Goal: Information Seeking & Learning: Learn about a topic

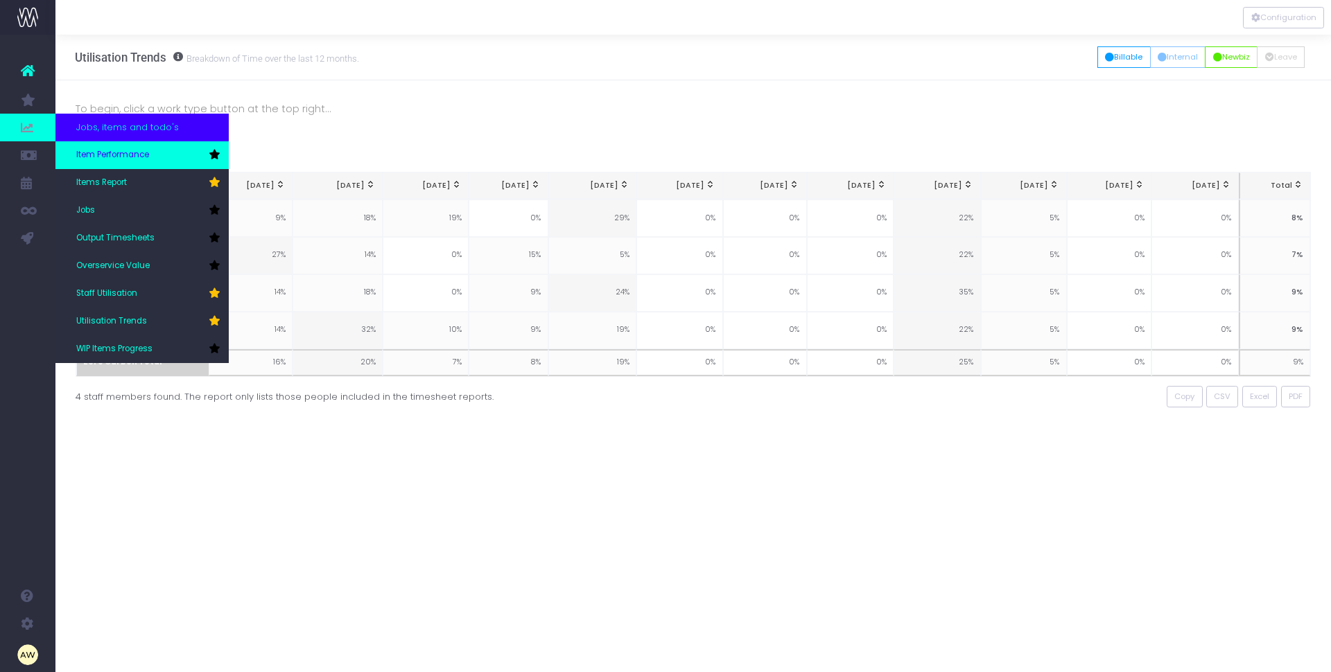
click at [94, 153] on span "Item Performance" at bounding box center [112, 155] width 73 height 12
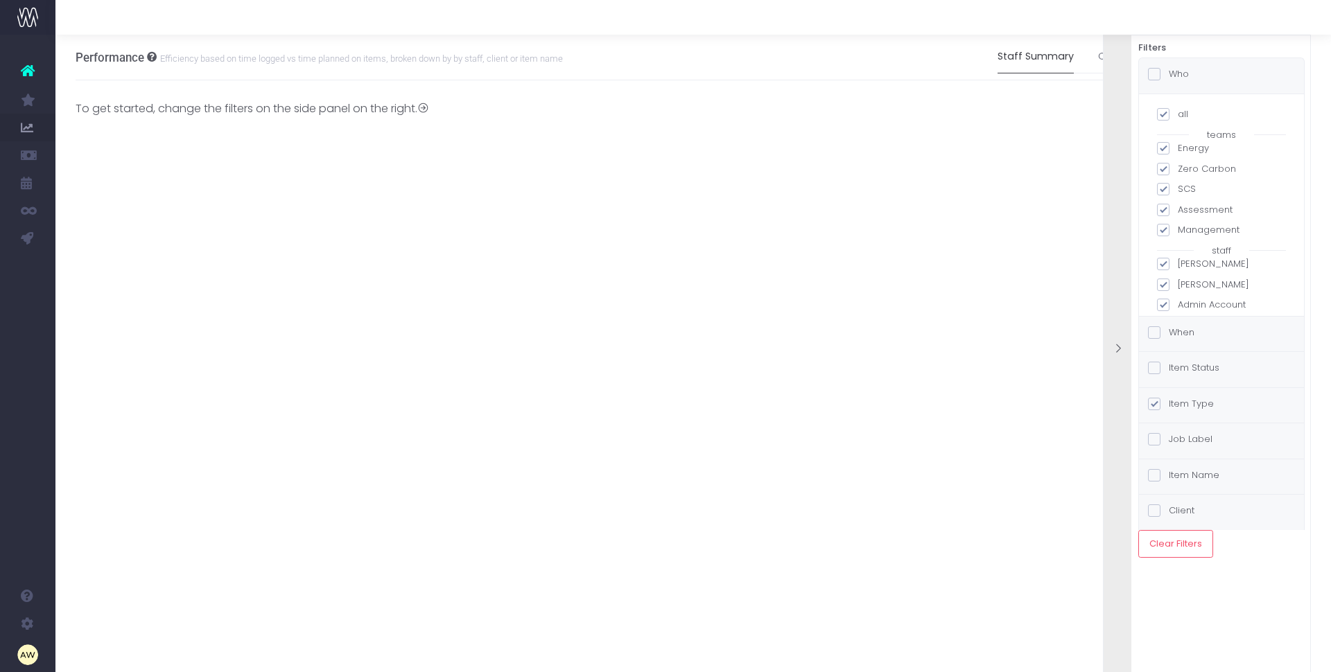
click at [1164, 114] on span at bounding box center [1163, 114] width 12 height 12
click at [1178, 114] on input "all" at bounding box center [1182, 111] width 9 height 9
checkbox input "false"
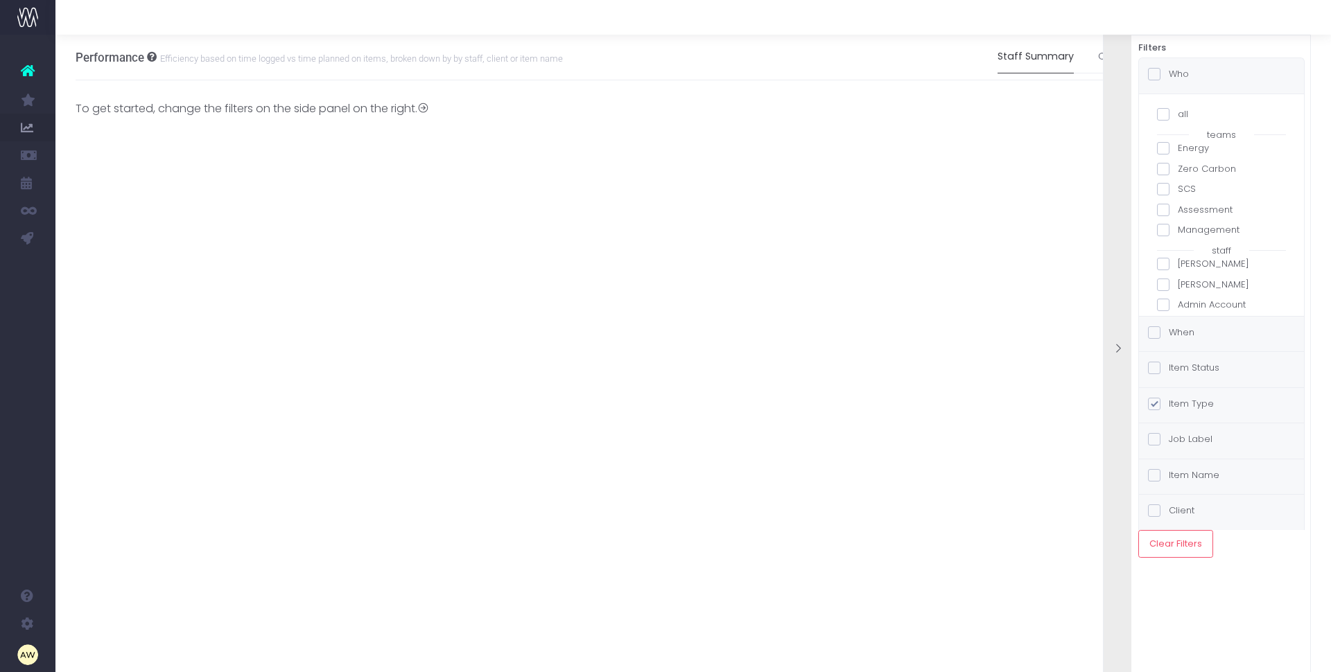
checkbox input "false"
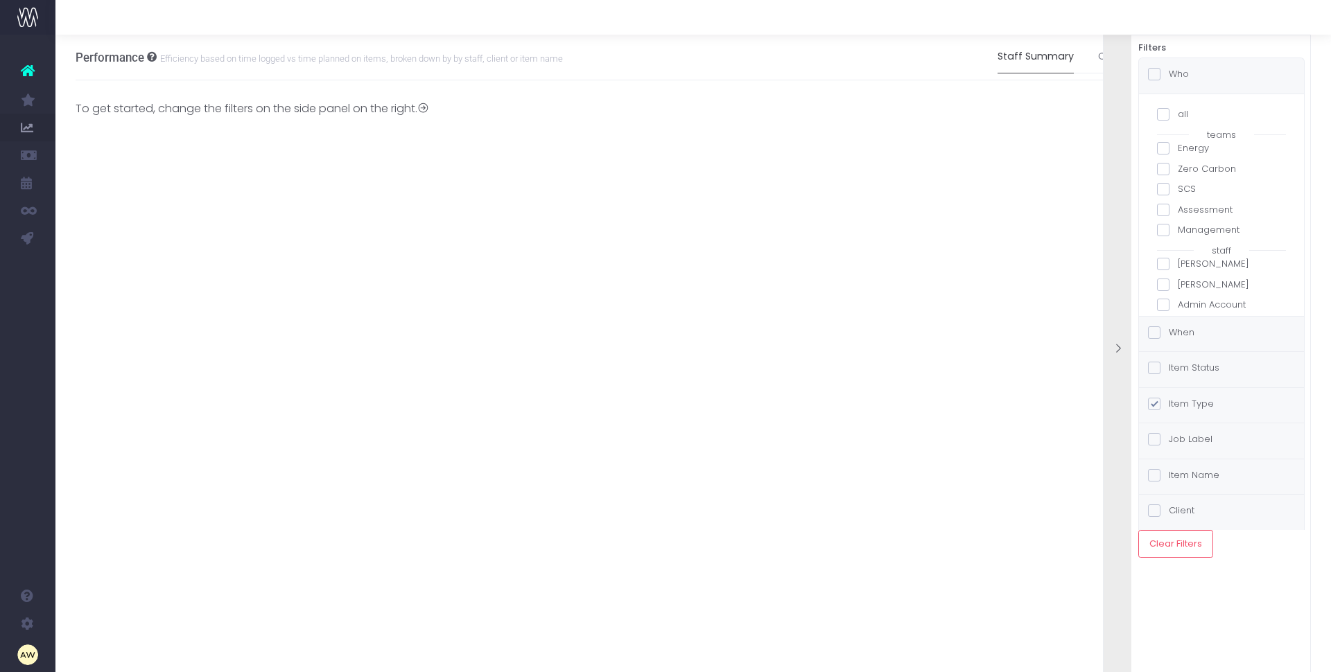
checkbox input "false"
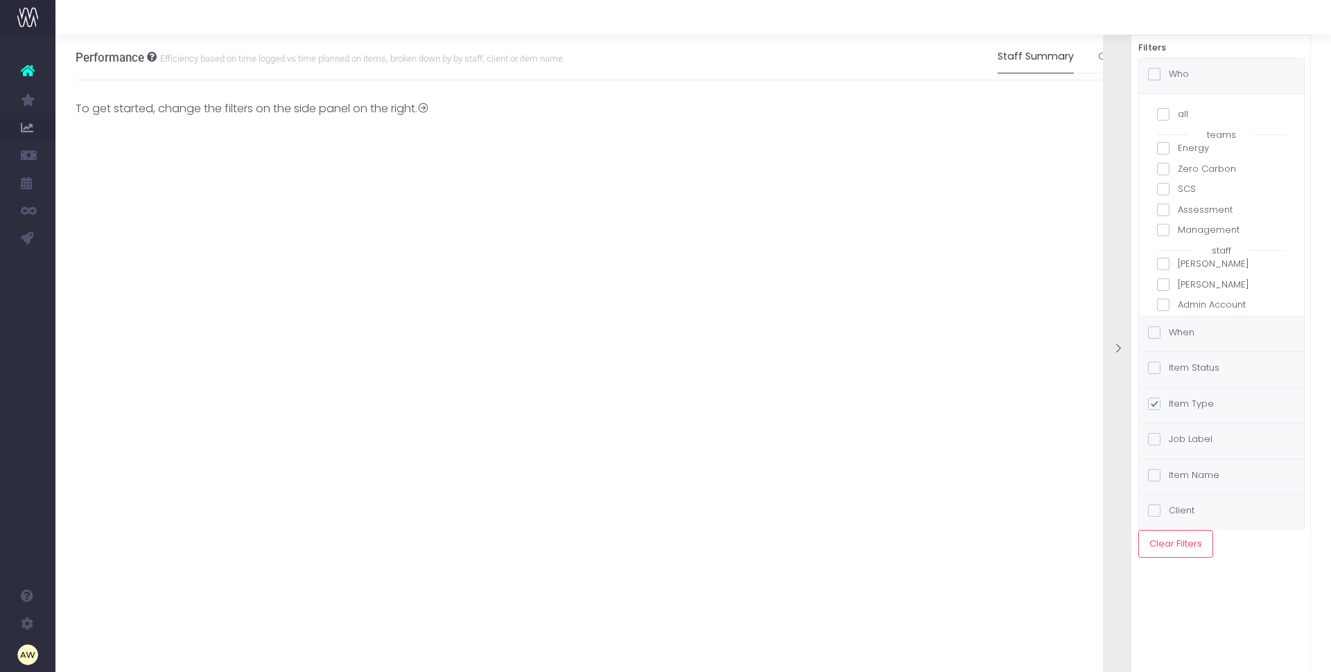
checkbox input "false"
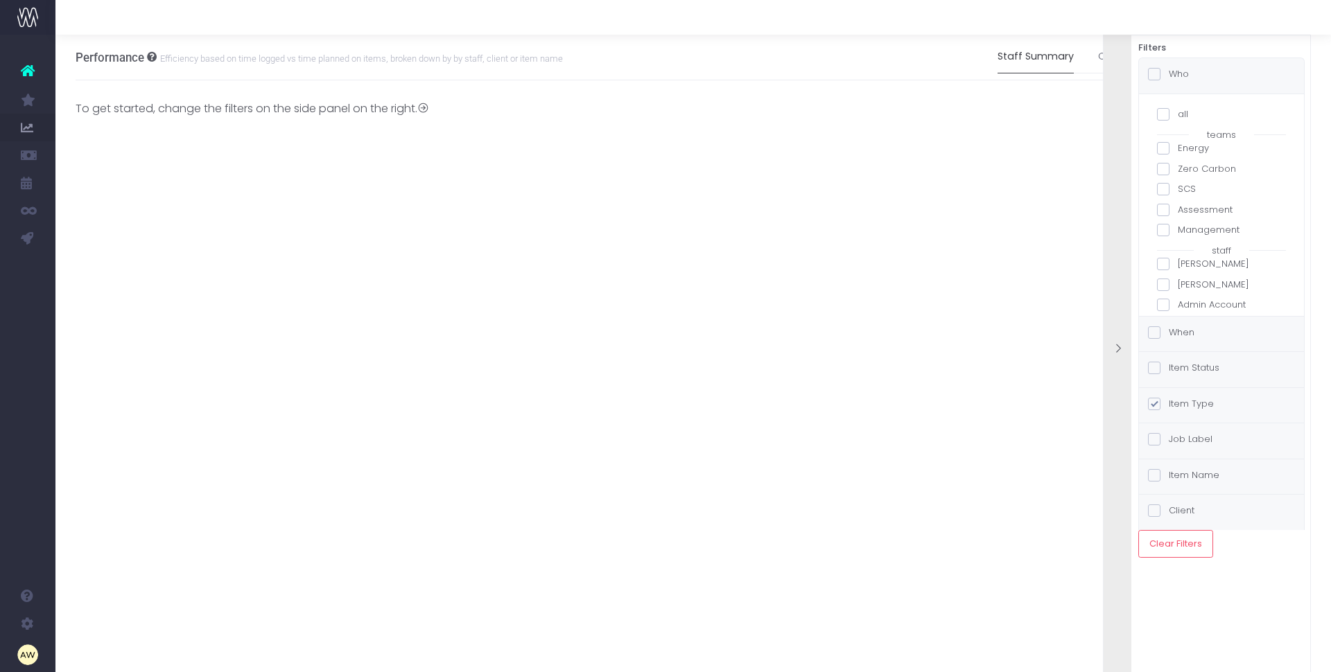
checkbox input "false"
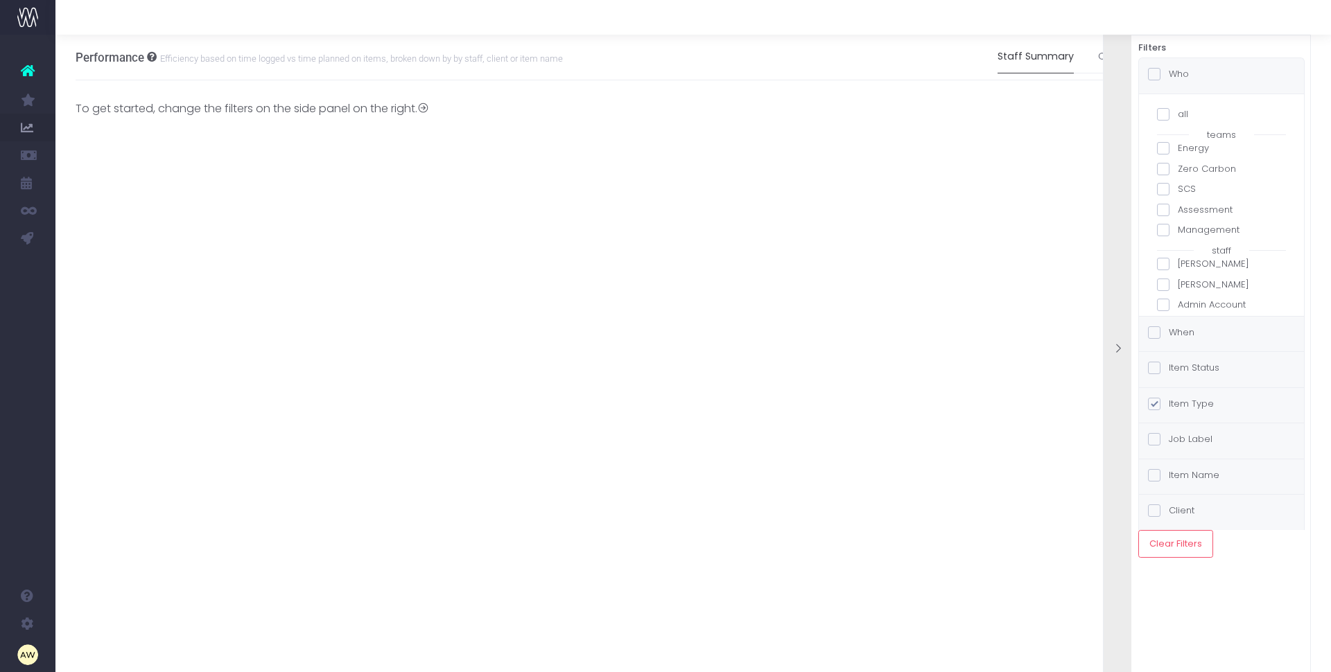
checkbox input "false"
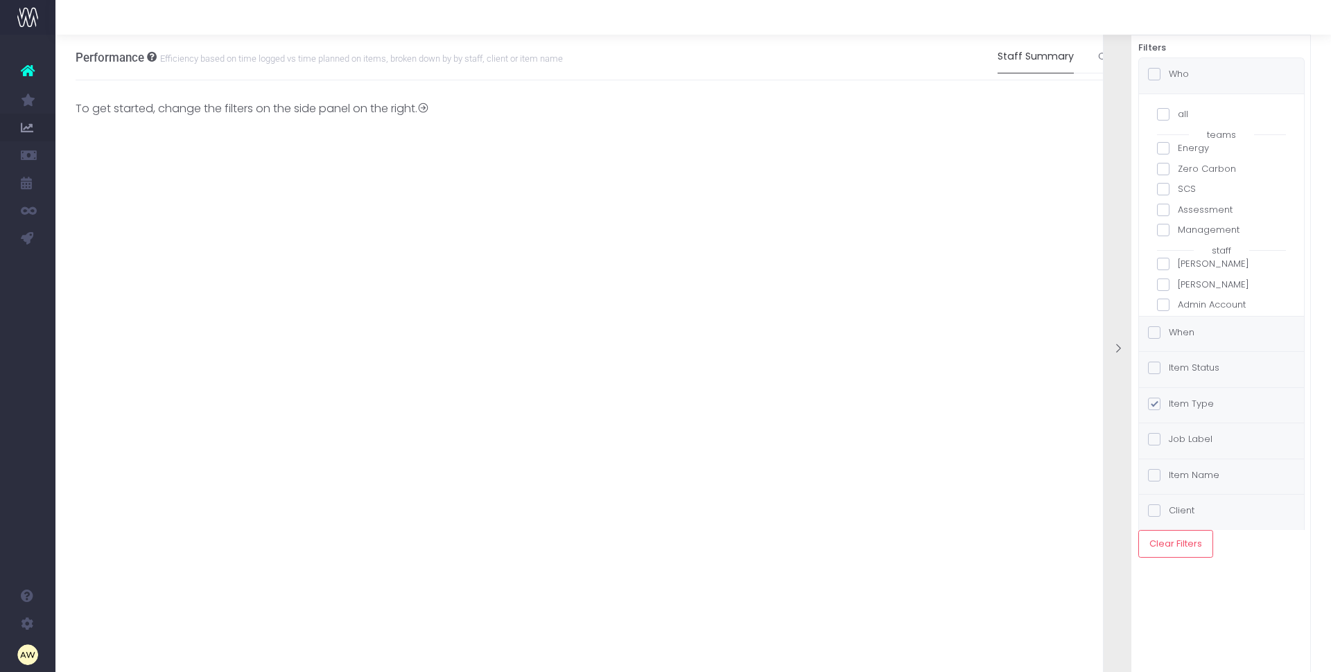
checkbox input "false"
click at [1156, 333] on span at bounding box center [1154, 333] width 12 height 12
click at [1169, 333] on input "When" at bounding box center [1173, 330] width 9 height 9
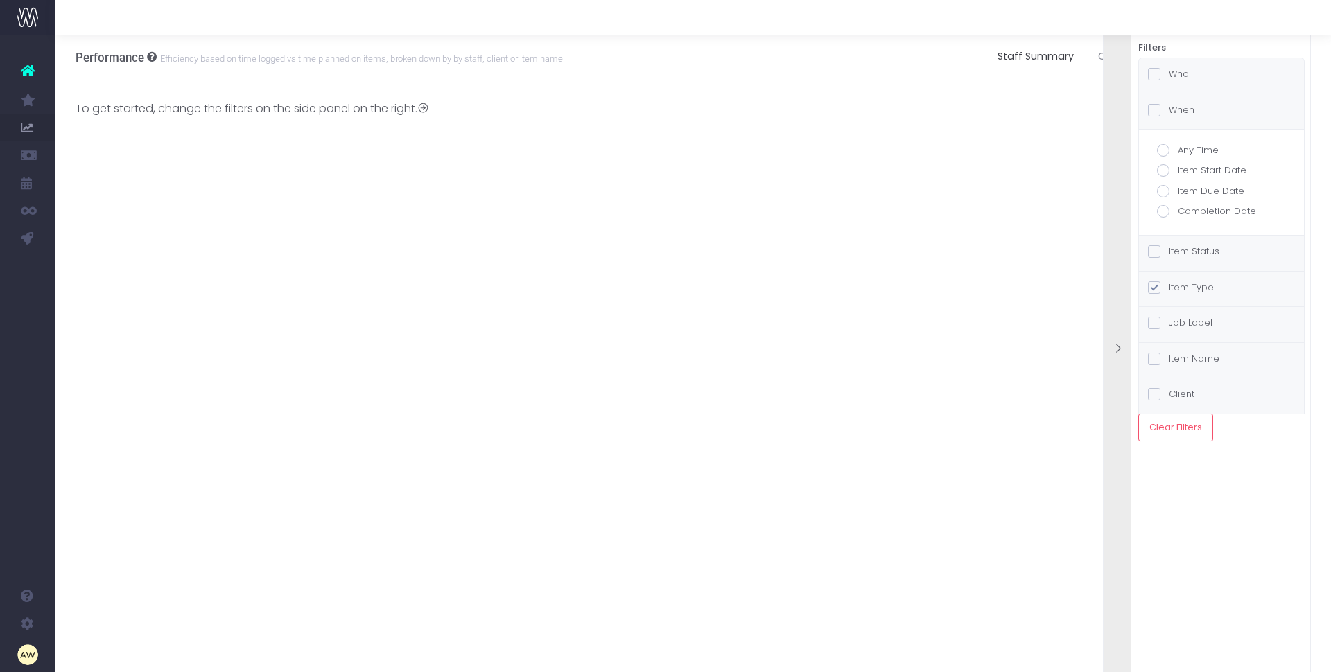
click at [1165, 212] on span at bounding box center [1163, 211] width 12 height 12
click at [1178, 212] on input "Completion Date" at bounding box center [1182, 209] width 9 height 9
radio input "true"
checkbox input "true"
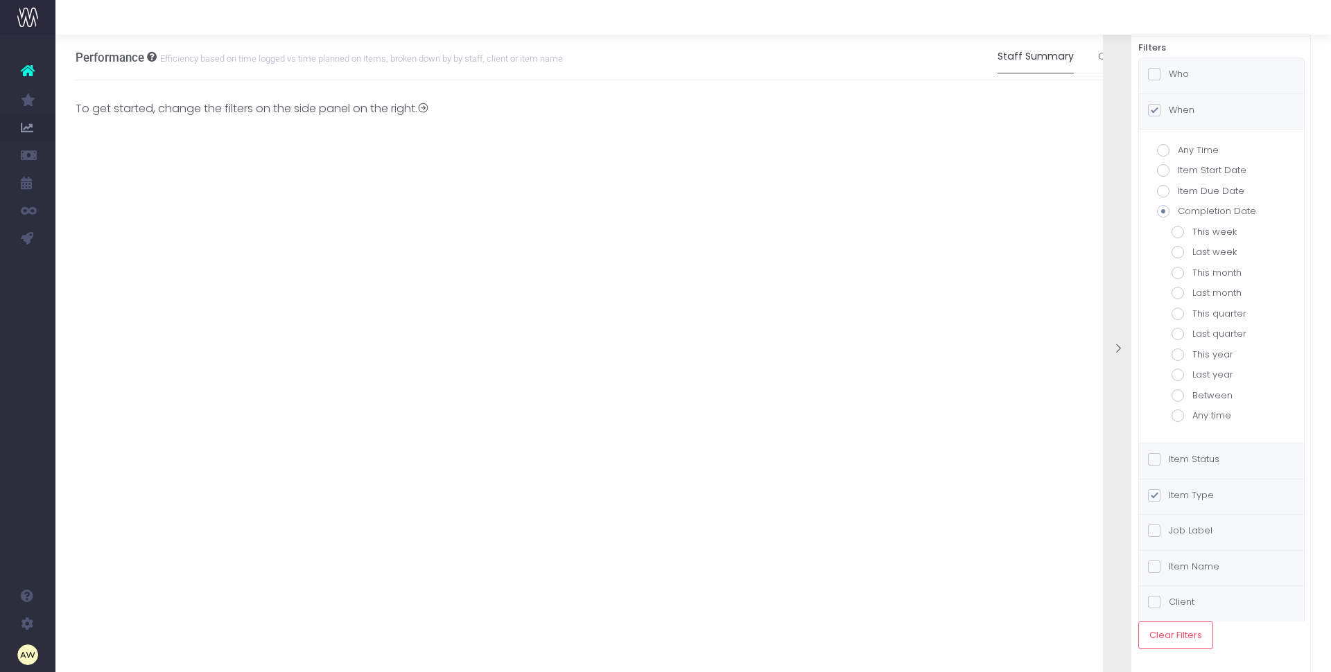
click at [1176, 293] on span at bounding box center [1178, 293] width 12 height 12
click at [1192, 293] on input "Last month" at bounding box center [1196, 290] width 9 height 9
radio input "true"
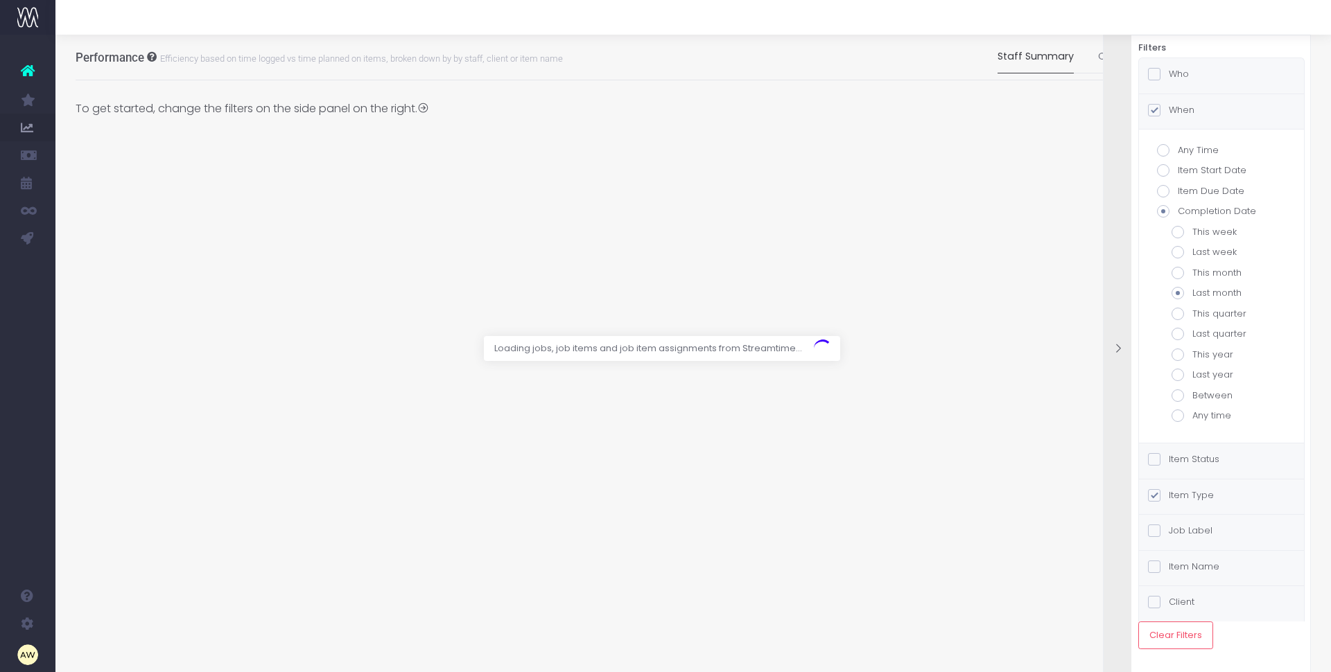
click at [1183, 59] on div "Who" at bounding box center [1221, 75] width 165 height 35
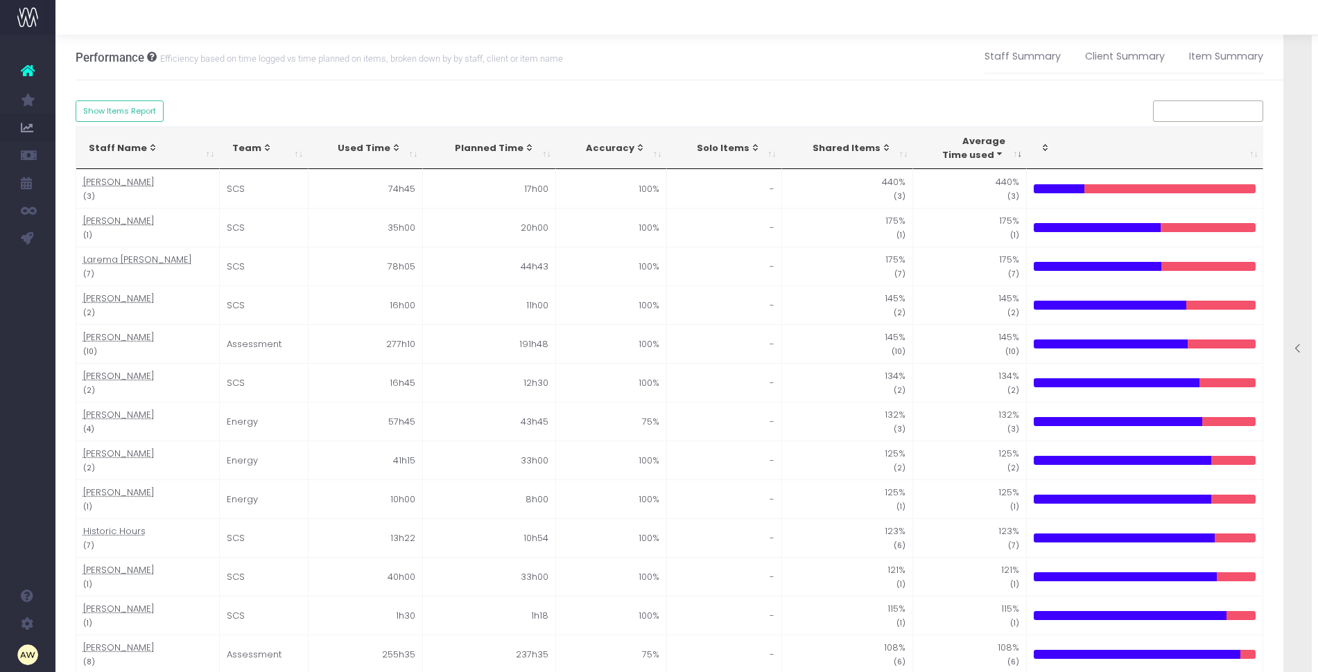
scroll to position [47, 0]
click at [1292, 223] on div at bounding box center [1298, 350] width 28 height 671
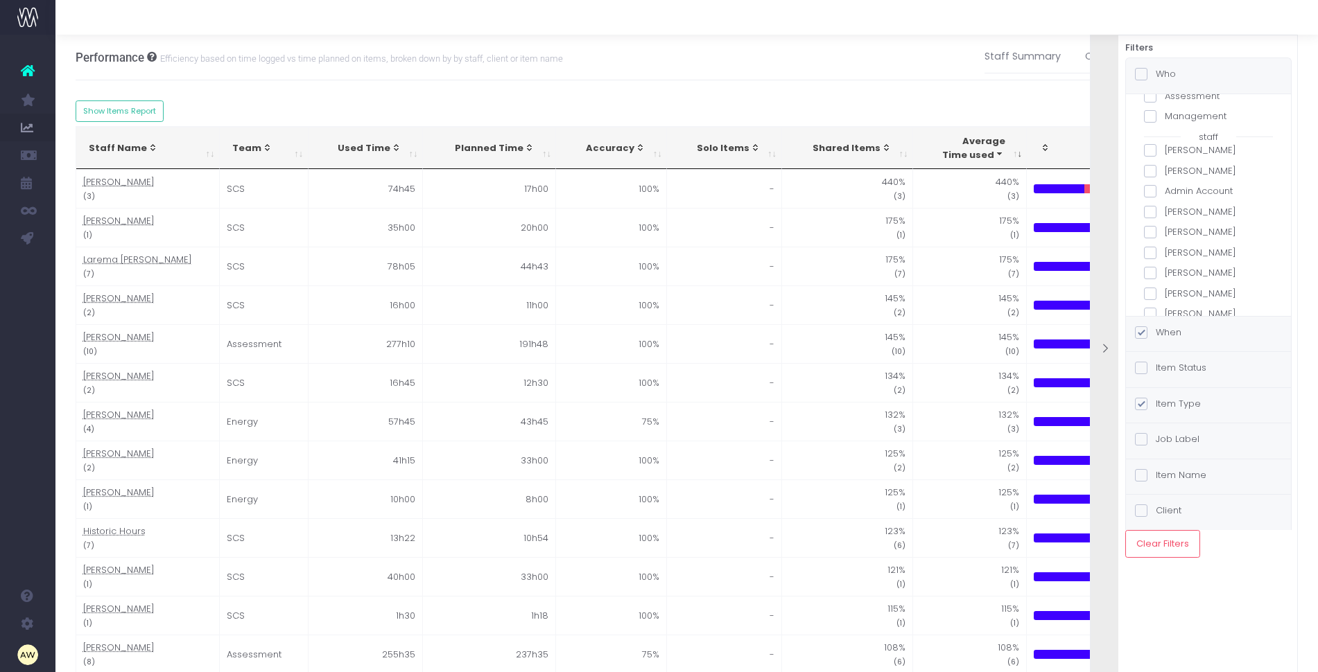
scroll to position [116, 0]
click at [1186, 223] on label "[PERSON_NAME]" at bounding box center [1208, 230] width 129 height 14
click at [1174, 223] on input "[PERSON_NAME]" at bounding box center [1169, 227] width 9 height 9
checkbox input "true"
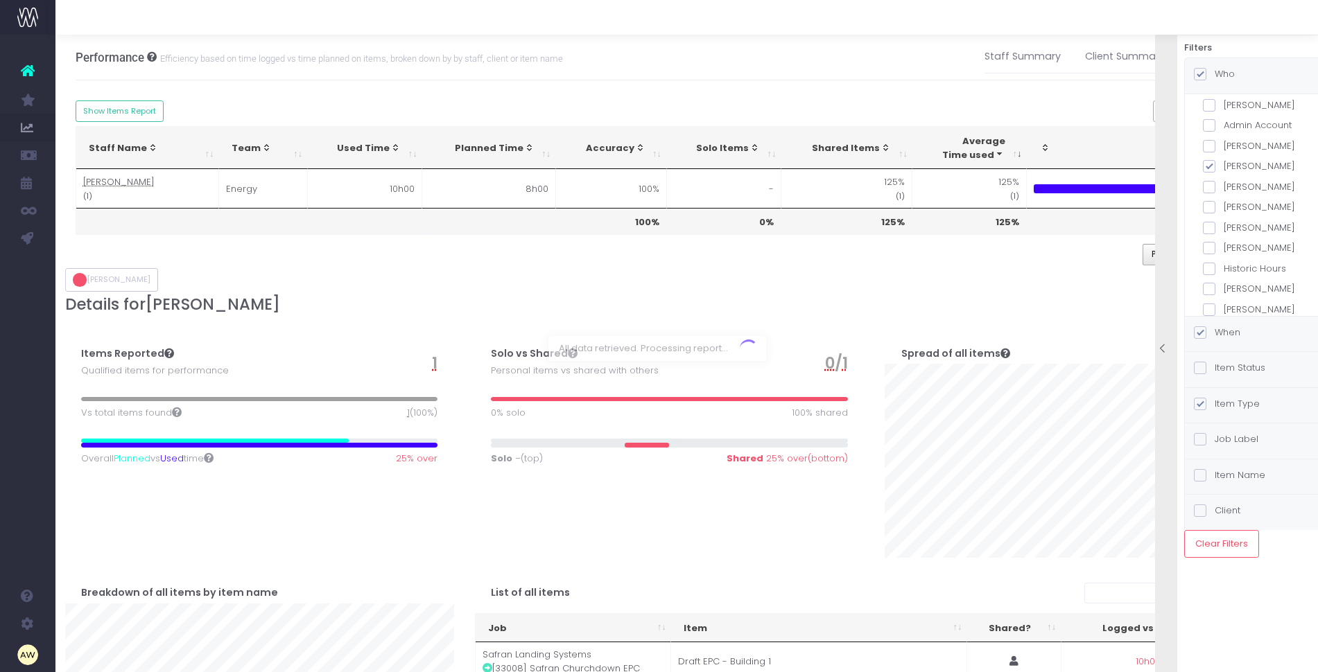
scroll to position [182, 0]
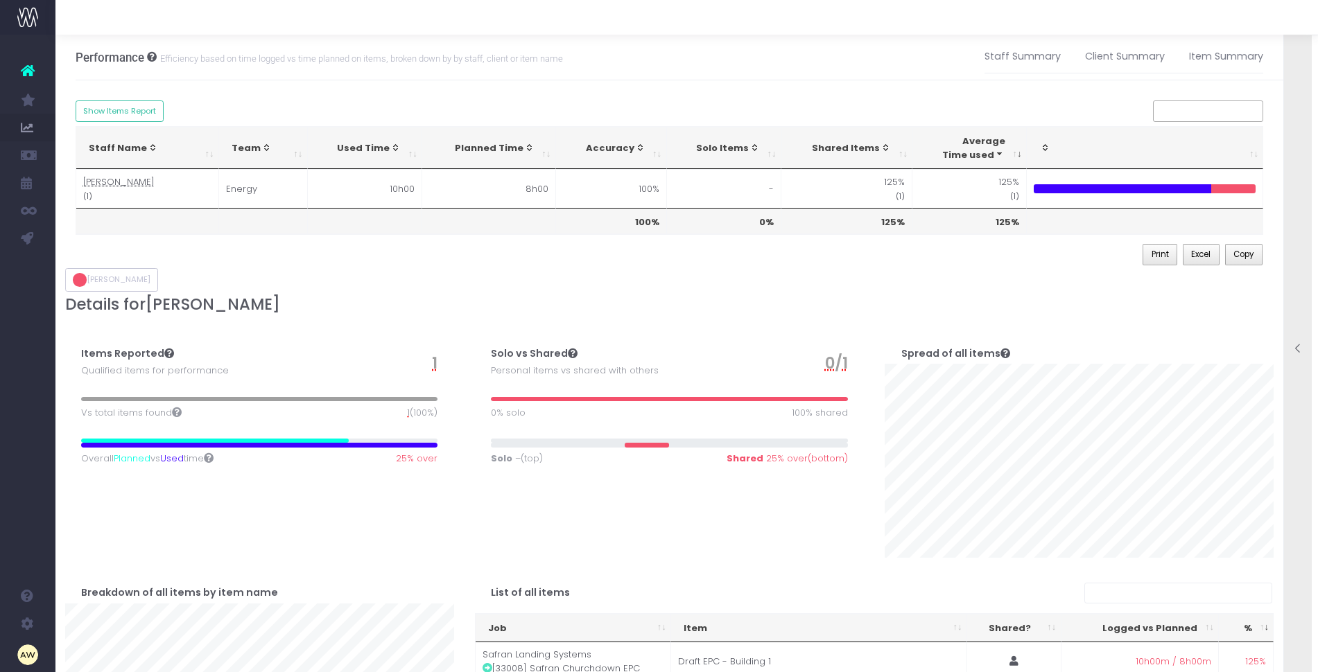
click at [1292, 222] on div at bounding box center [1298, 350] width 28 height 671
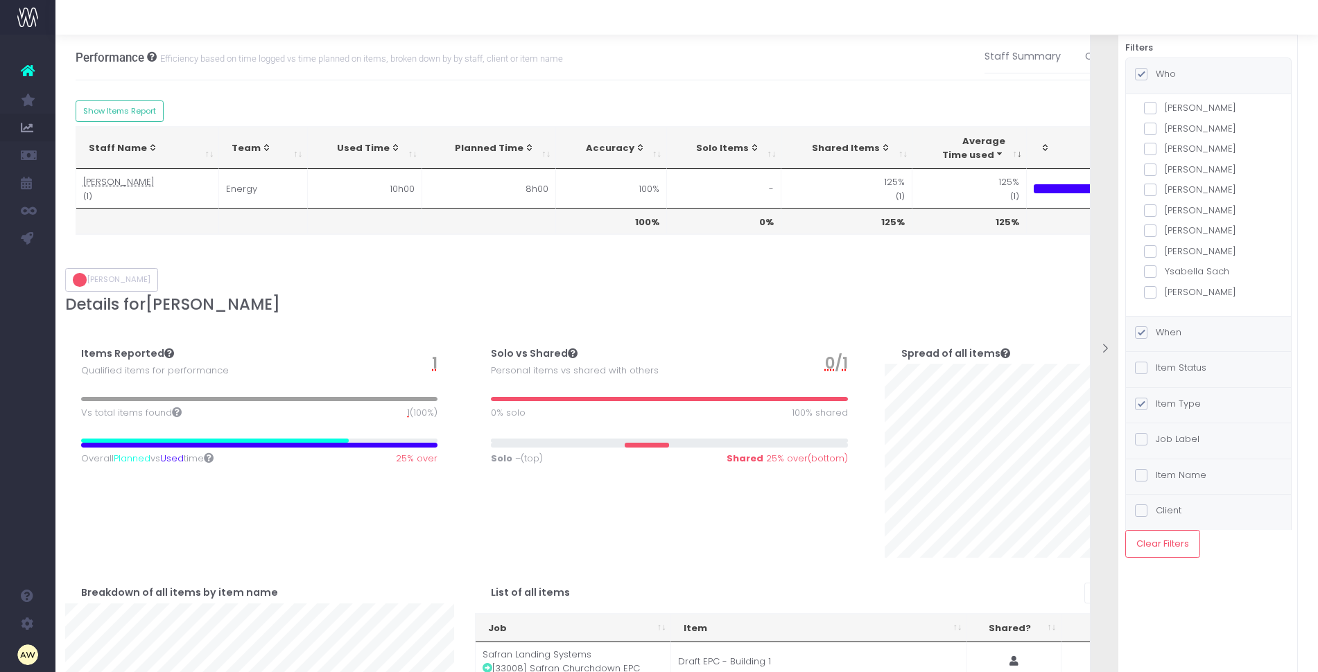
scroll to position [442, 0]
click at [1186, 290] on label "[PERSON_NAME]" at bounding box center [1208, 293] width 129 height 14
click at [1174, 290] on input "[PERSON_NAME]" at bounding box center [1169, 290] width 9 height 9
checkbox input "true"
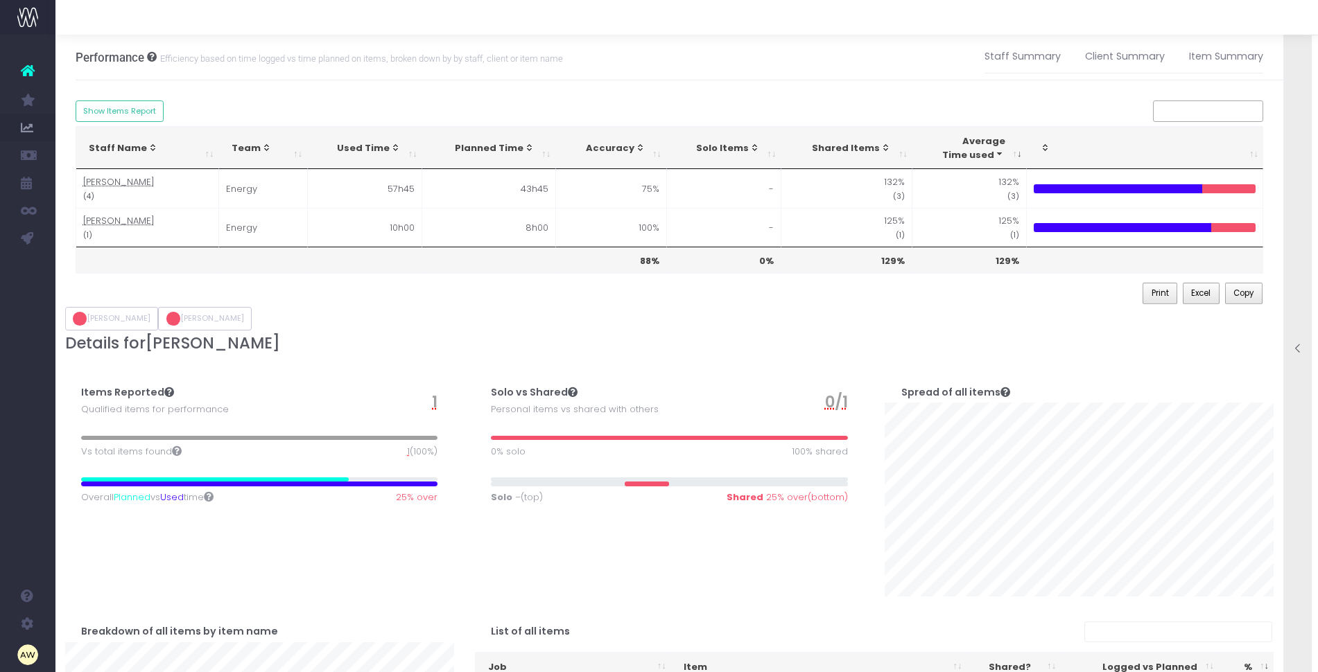
click at [1296, 202] on div at bounding box center [1298, 350] width 28 height 671
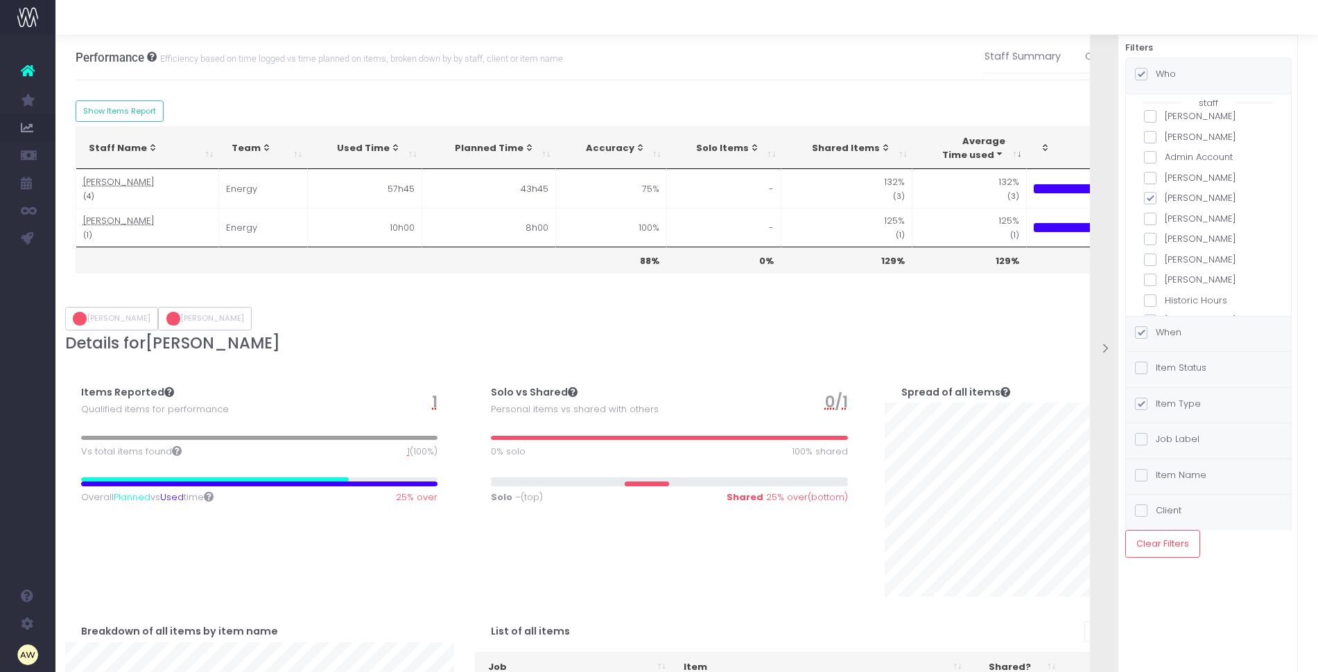
scroll to position [139, 0]
click at [1190, 128] on label "[PERSON_NAME]" at bounding box center [1208, 125] width 129 height 14
click at [1174, 127] on input "[PERSON_NAME]" at bounding box center [1169, 122] width 9 height 9
checkbox input "true"
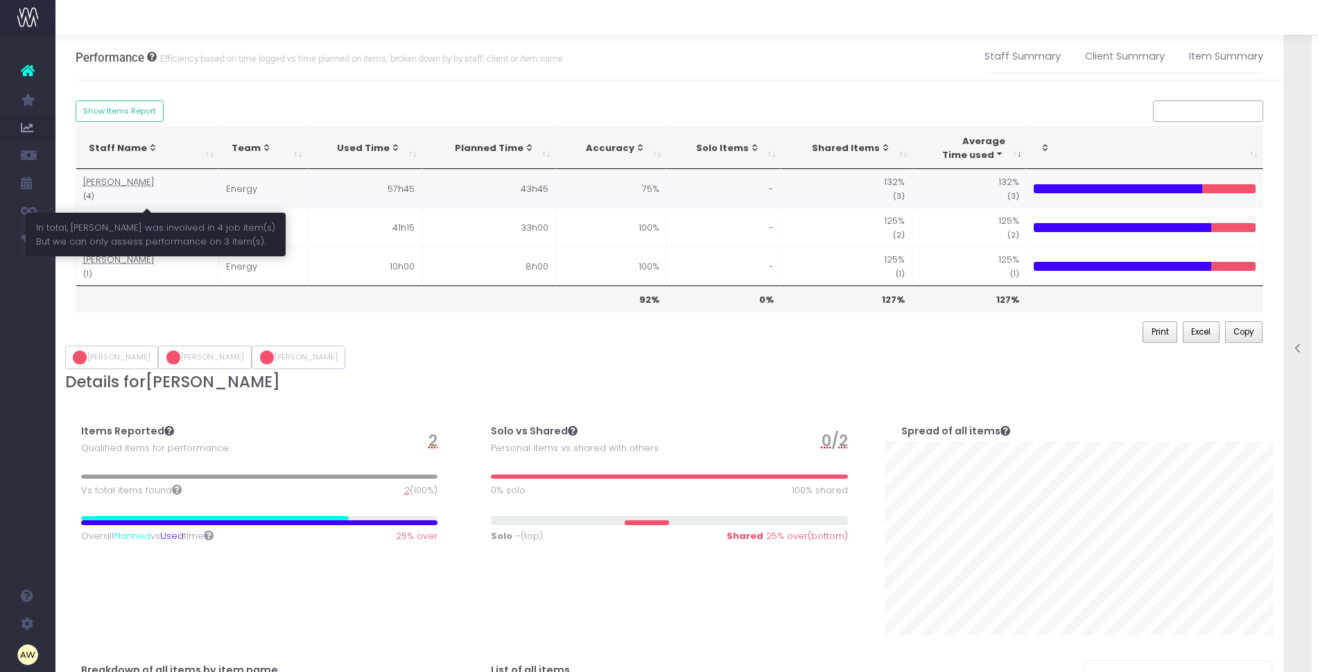
click at [101, 177] on abbr "[PERSON_NAME]" at bounding box center [118, 181] width 71 height 13
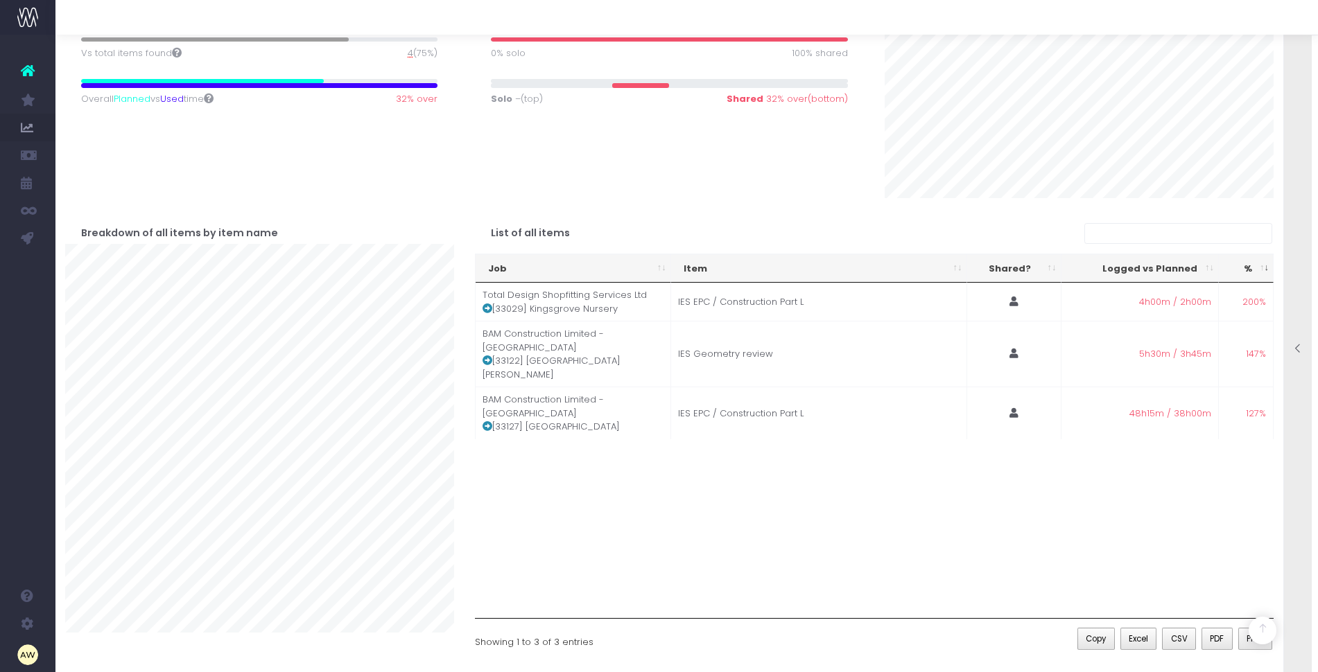
scroll to position [187, 0]
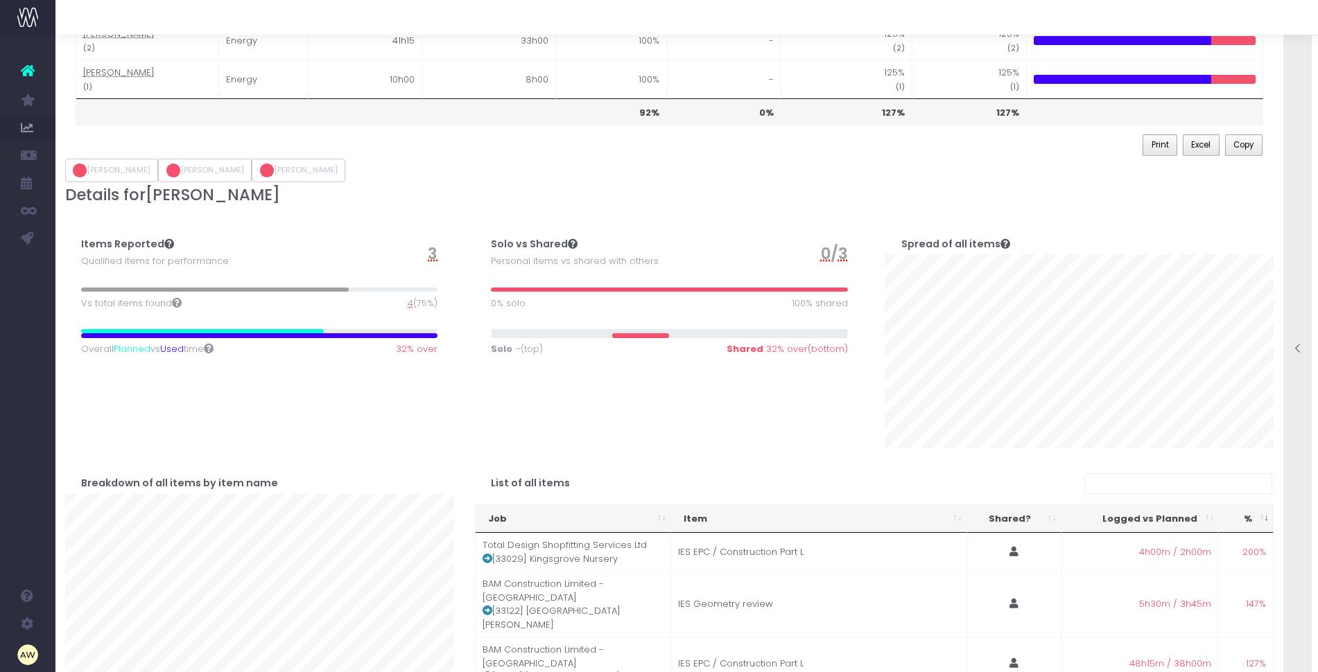
click at [408, 301] on span "4" at bounding box center [411, 304] width 6 height 14
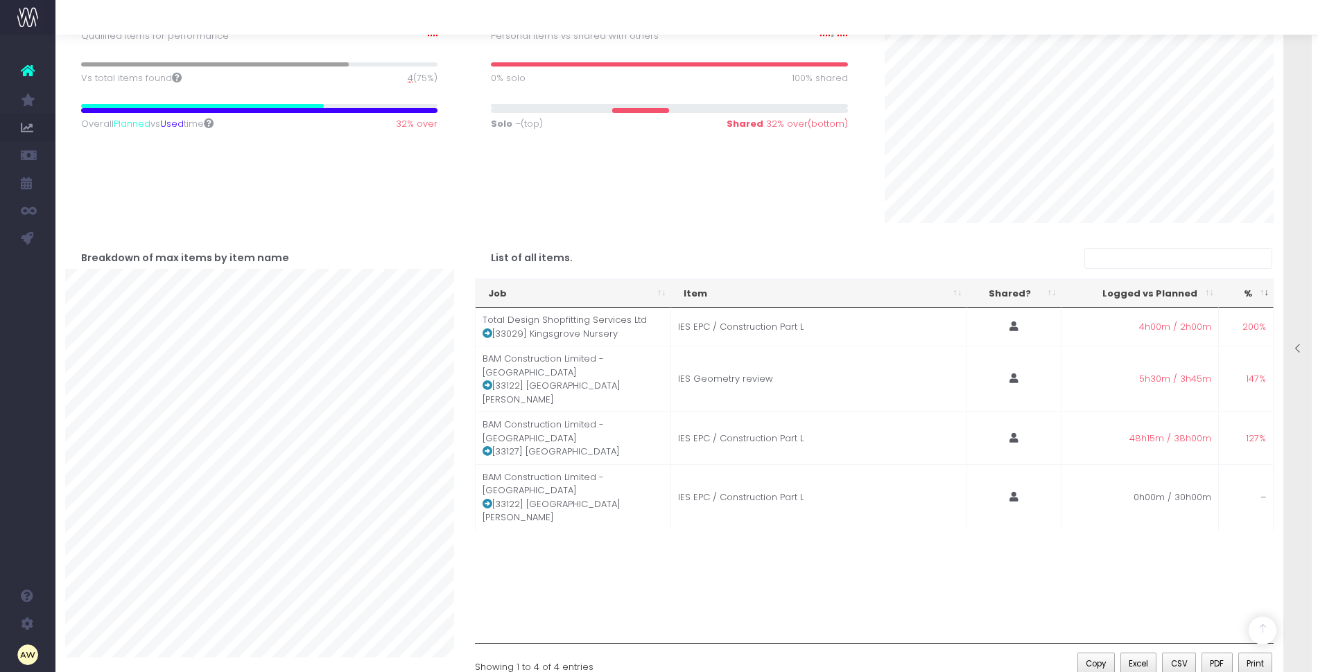
scroll to position [0, 0]
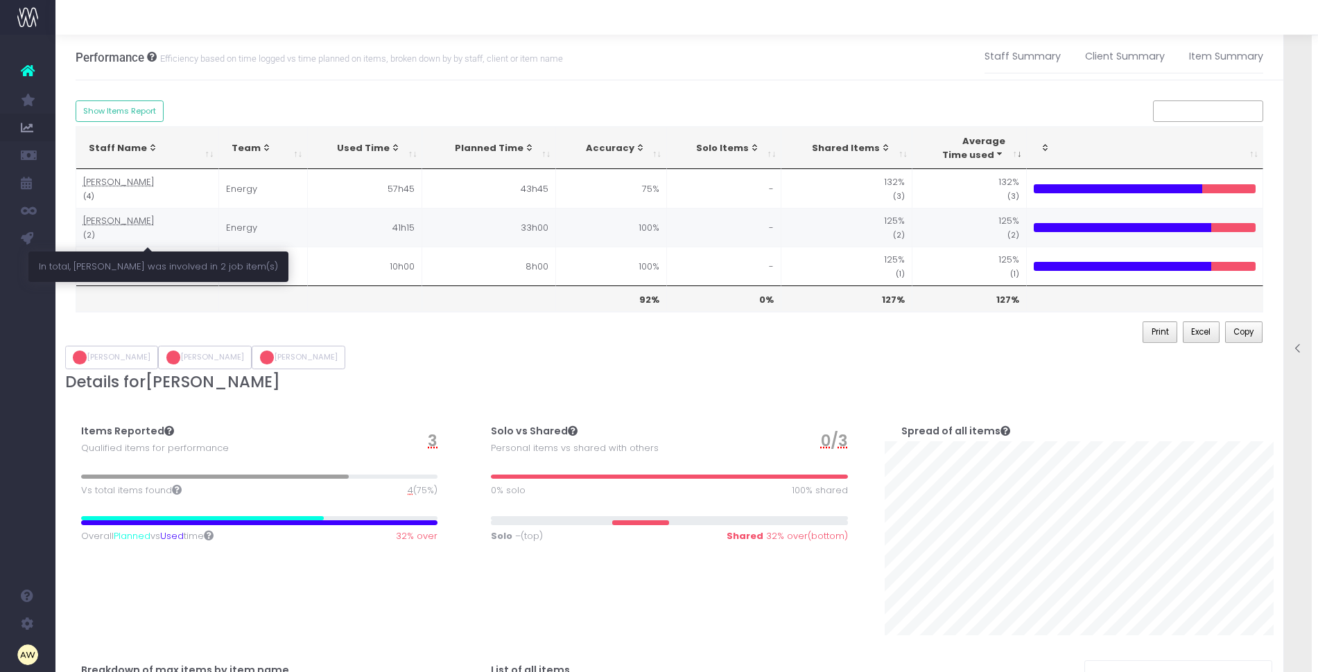
click at [120, 223] on abbr "[PERSON_NAME]" at bounding box center [118, 220] width 71 height 13
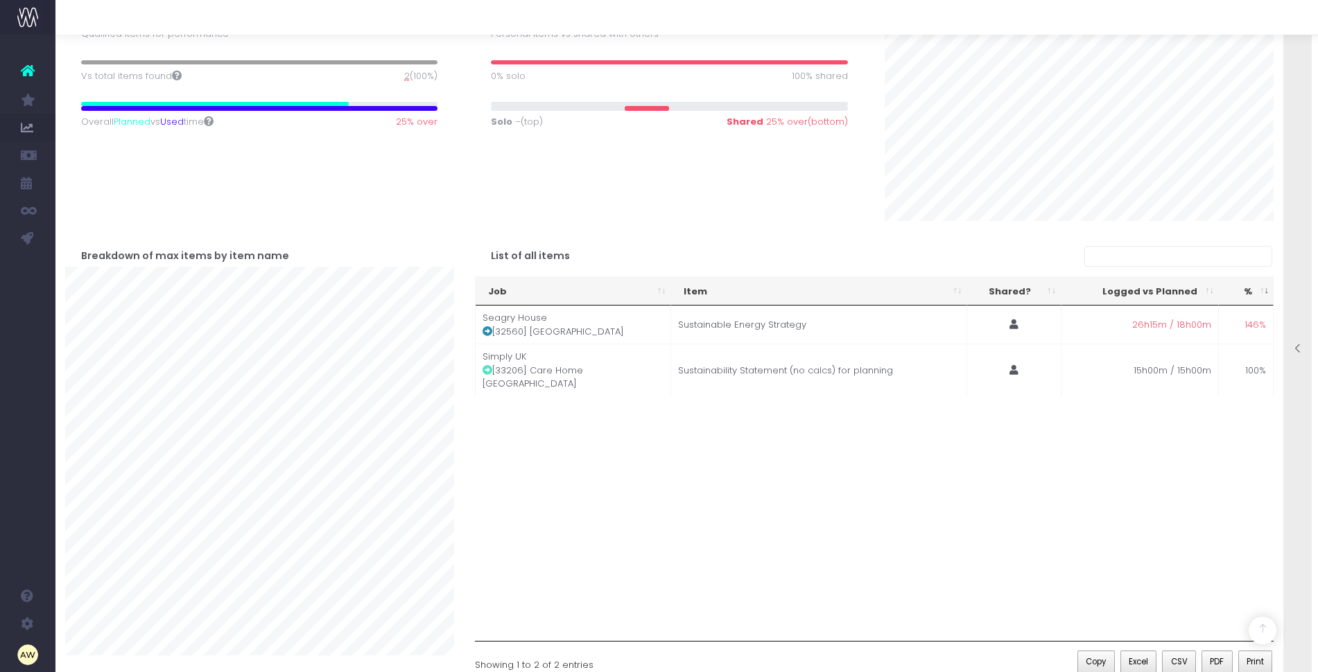
scroll to position [444, 0]
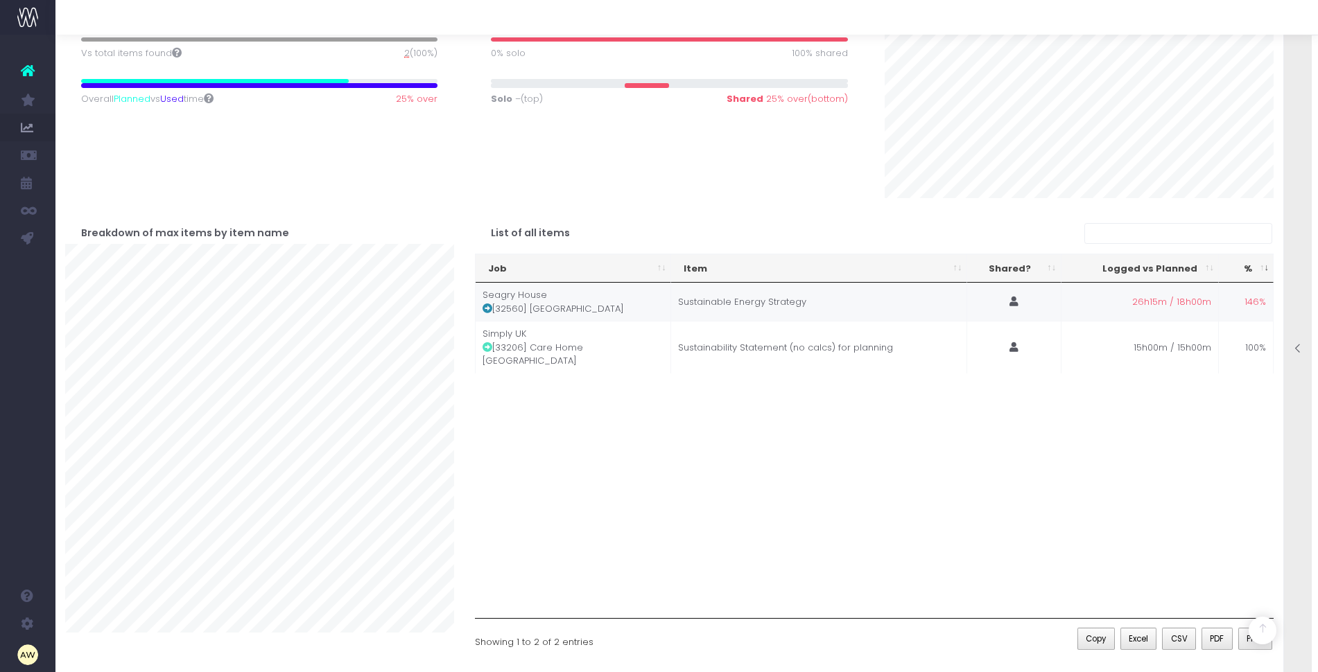
click at [486, 304] on icon at bounding box center [488, 309] width 10 height 10
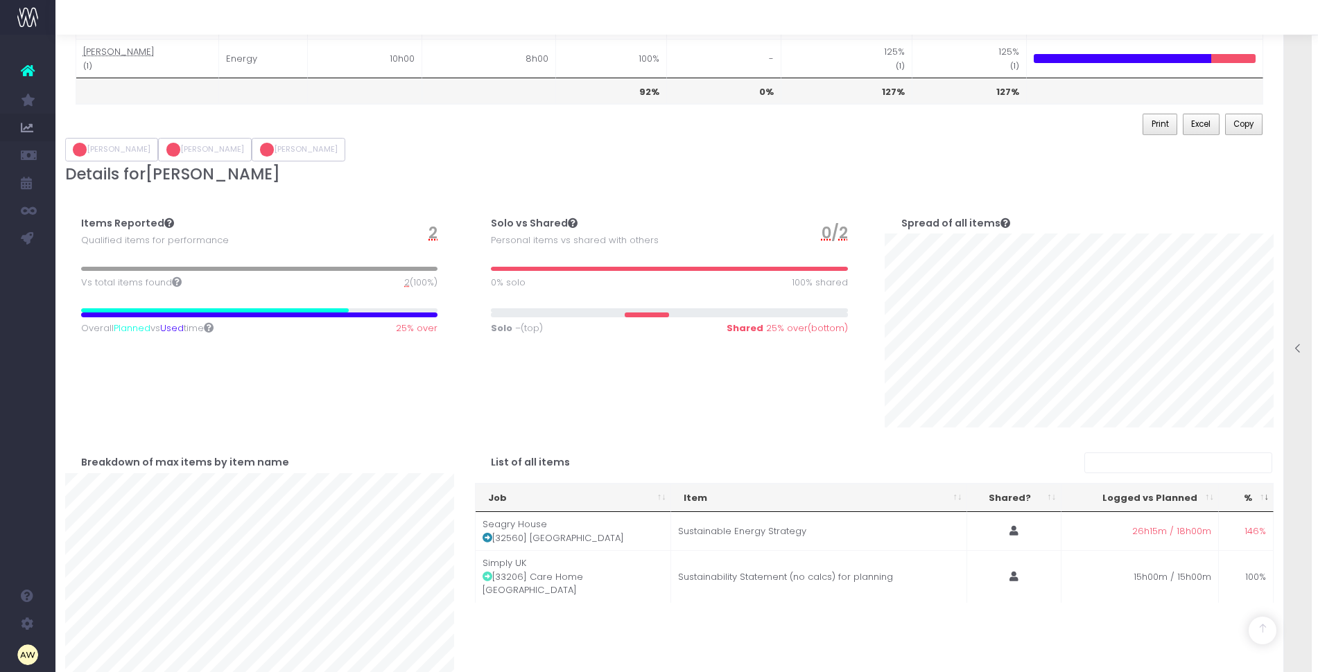
scroll to position [0, 0]
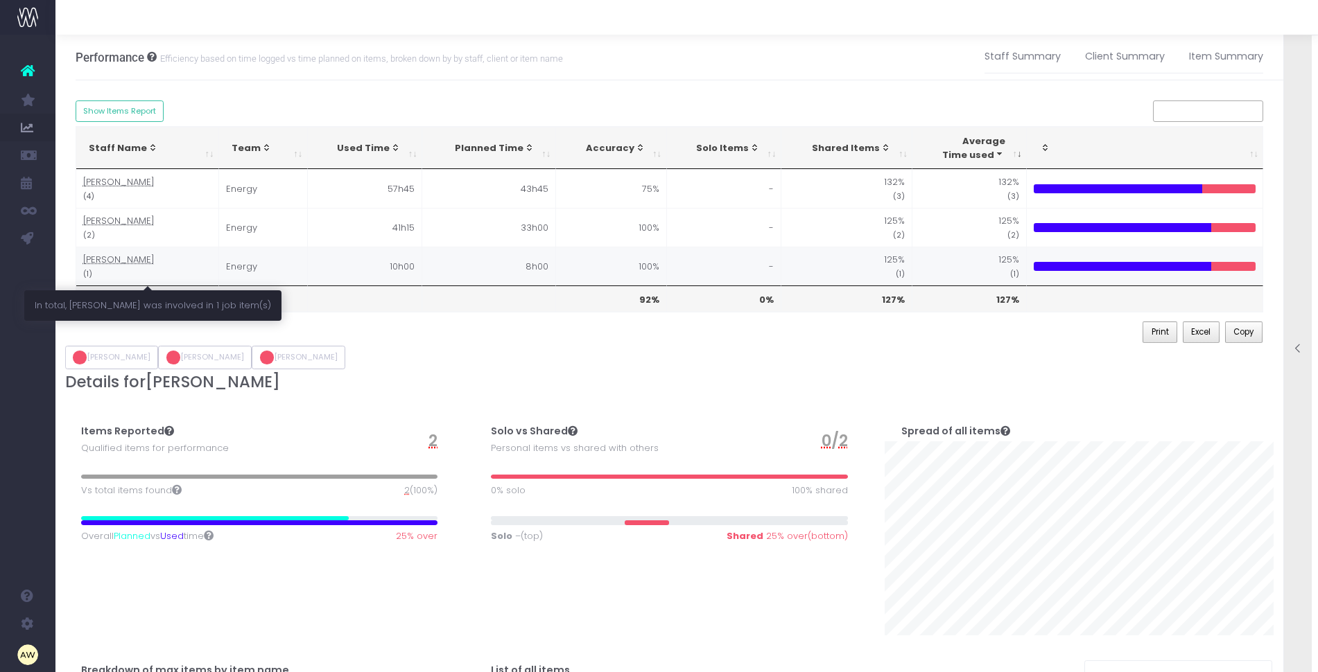
click at [112, 258] on abbr "[PERSON_NAME]" at bounding box center [118, 259] width 71 height 13
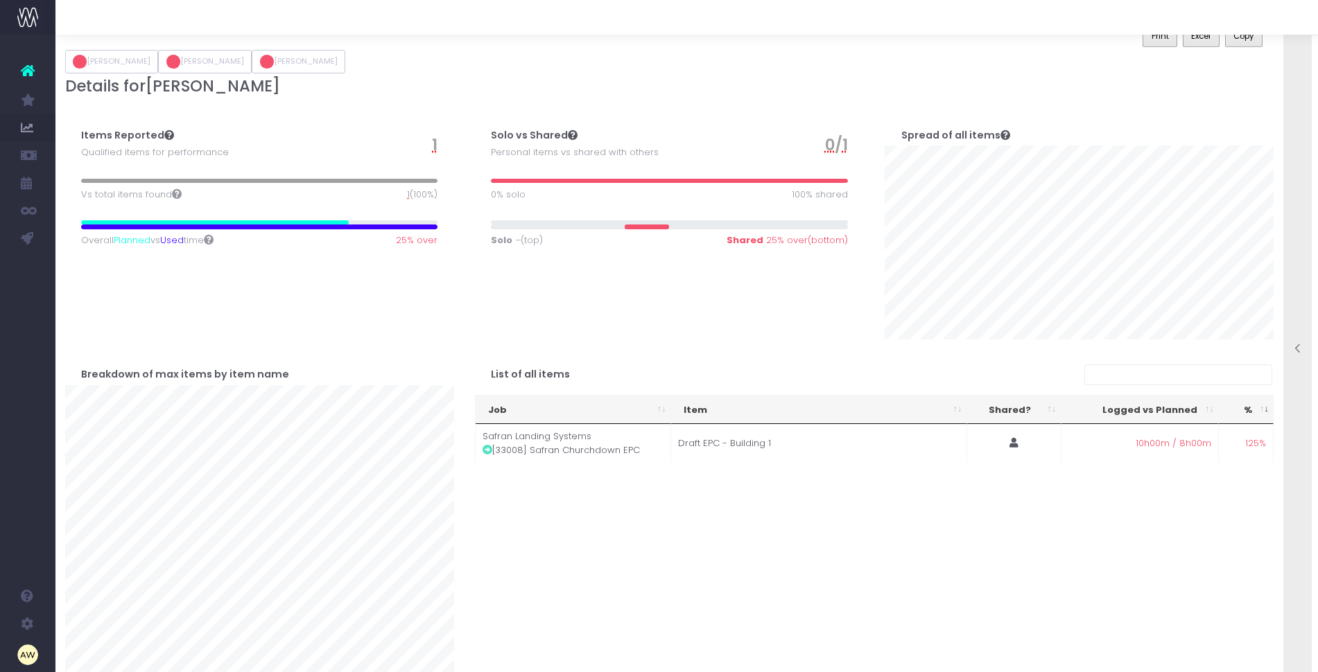
scroll to position [31, 0]
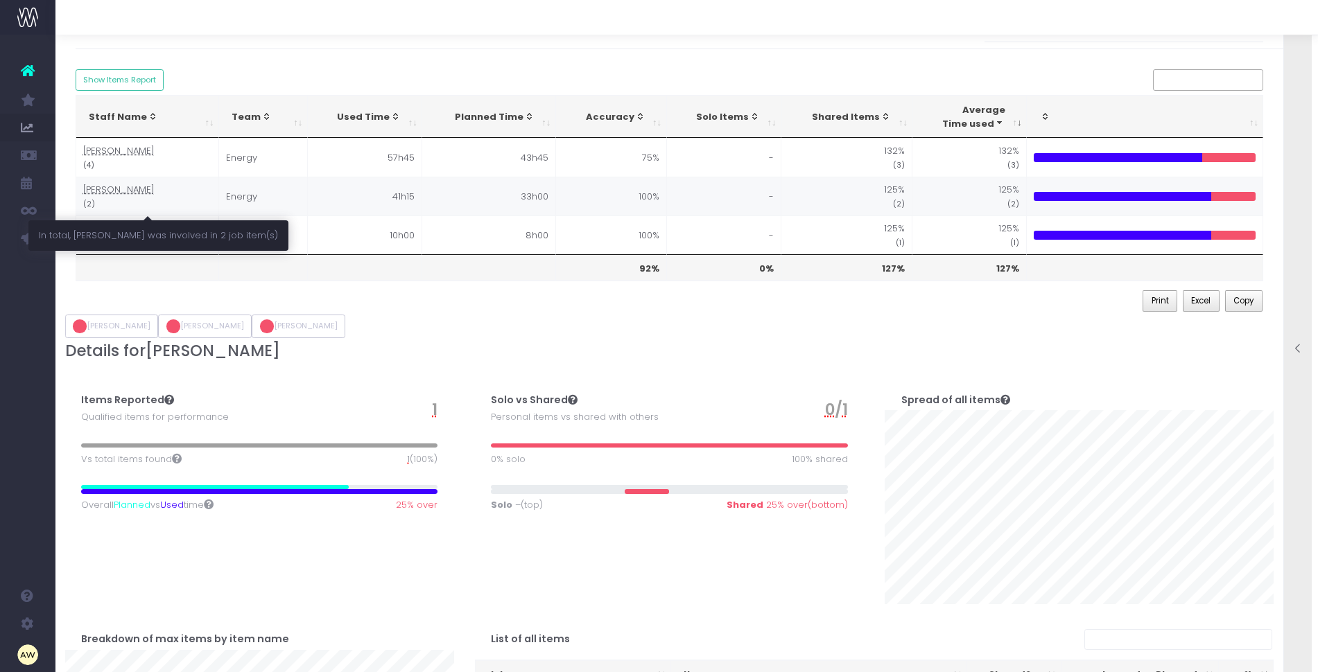
click at [102, 185] on abbr "[PERSON_NAME]" at bounding box center [118, 189] width 71 height 13
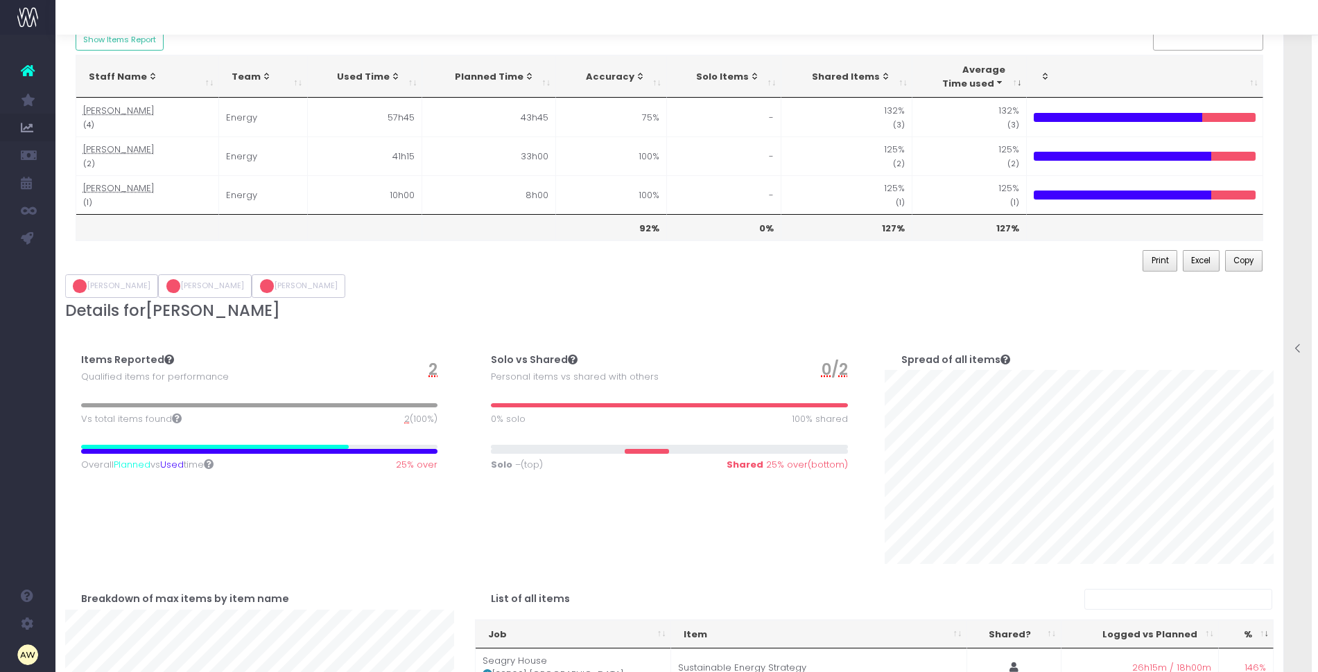
scroll to position [71, 0]
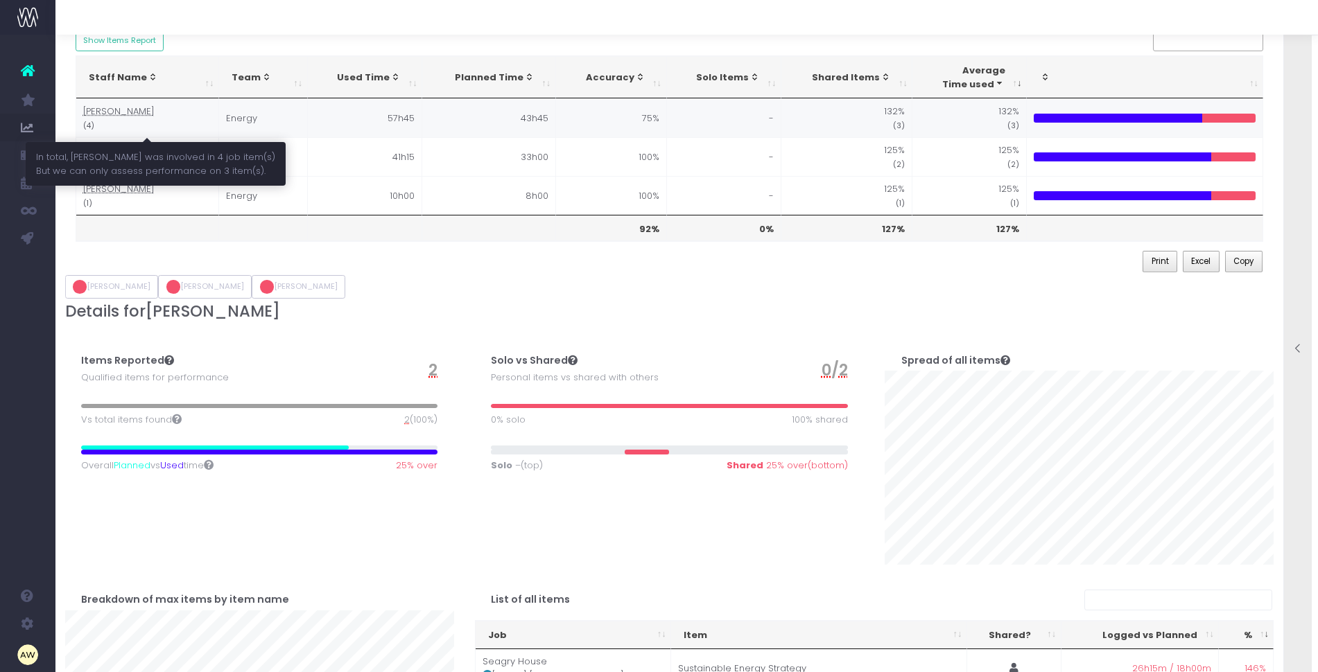
click at [101, 107] on abbr "[PERSON_NAME]" at bounding box center [118, 111] width 71 height 13
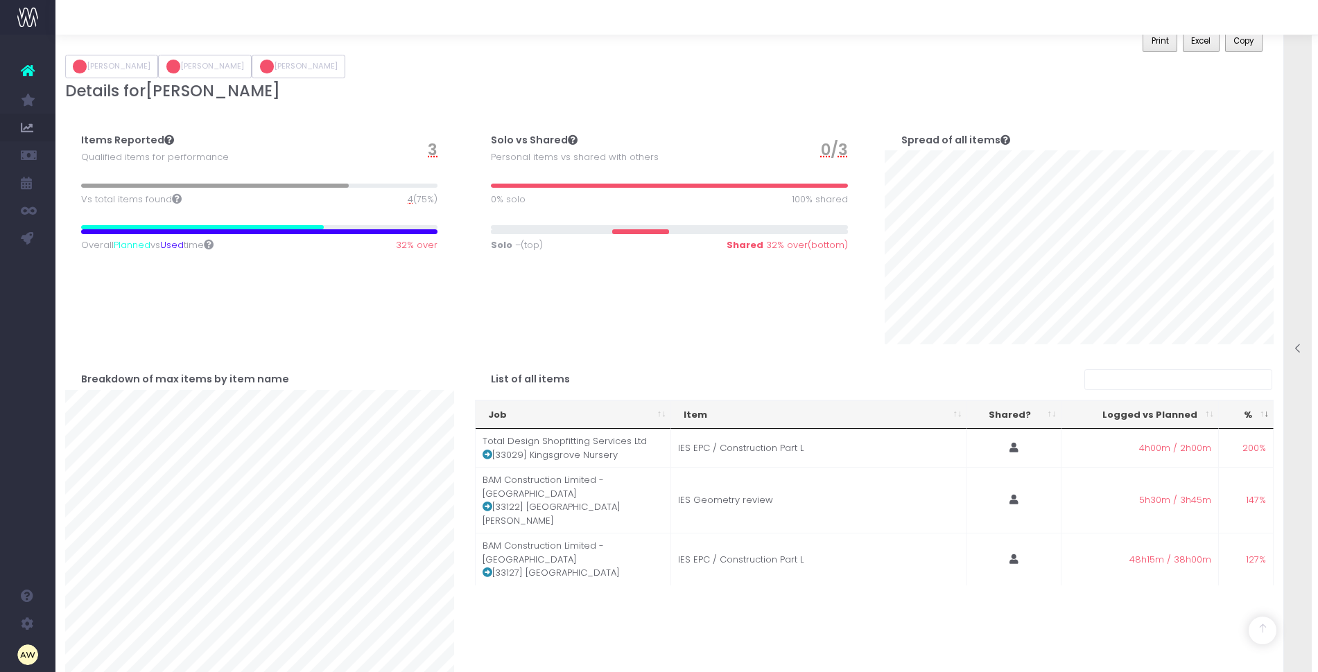
scroll to position [296, 0]
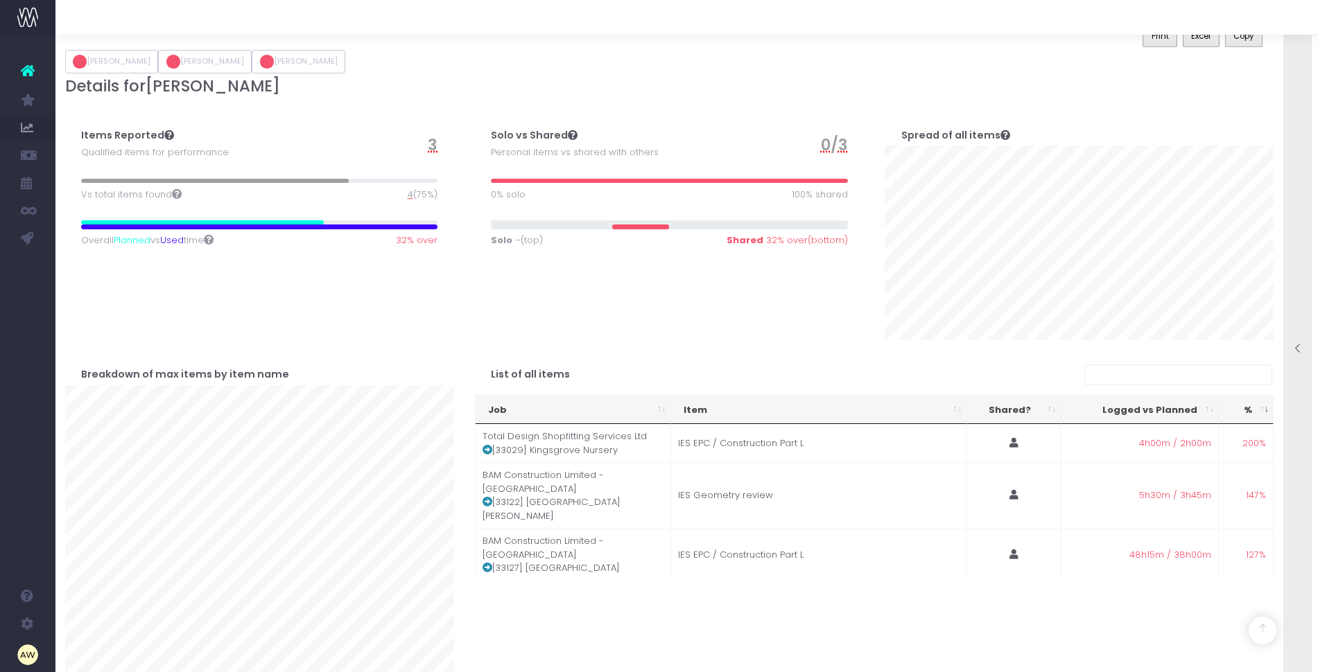
click at [408, 197] on span "4" at bounding box center [411, 195] width 6 height 14
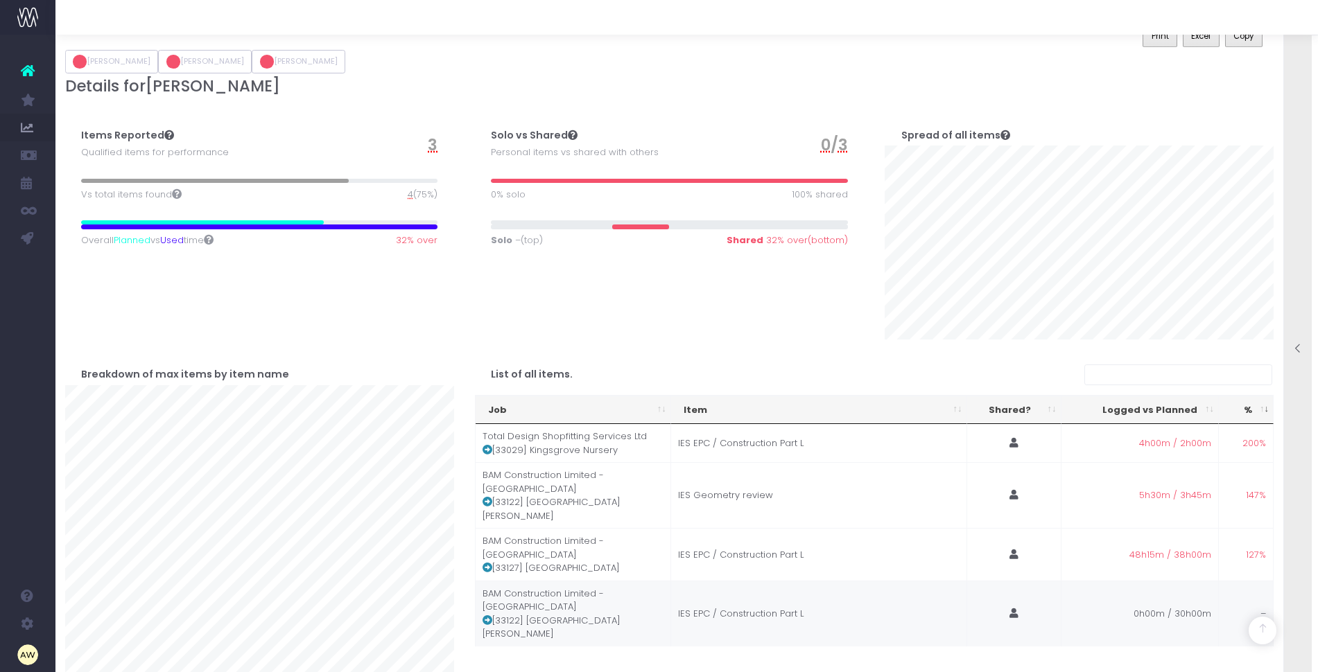
click at [486, 616] on icon at bounding box center [488, 621] width 10 height 10
click at [457, 336] on div "Items Reported Qualified items for performance 3 Vs total items found 4 (75%) O…" at bounding box center [260, 220] width 410 height 239
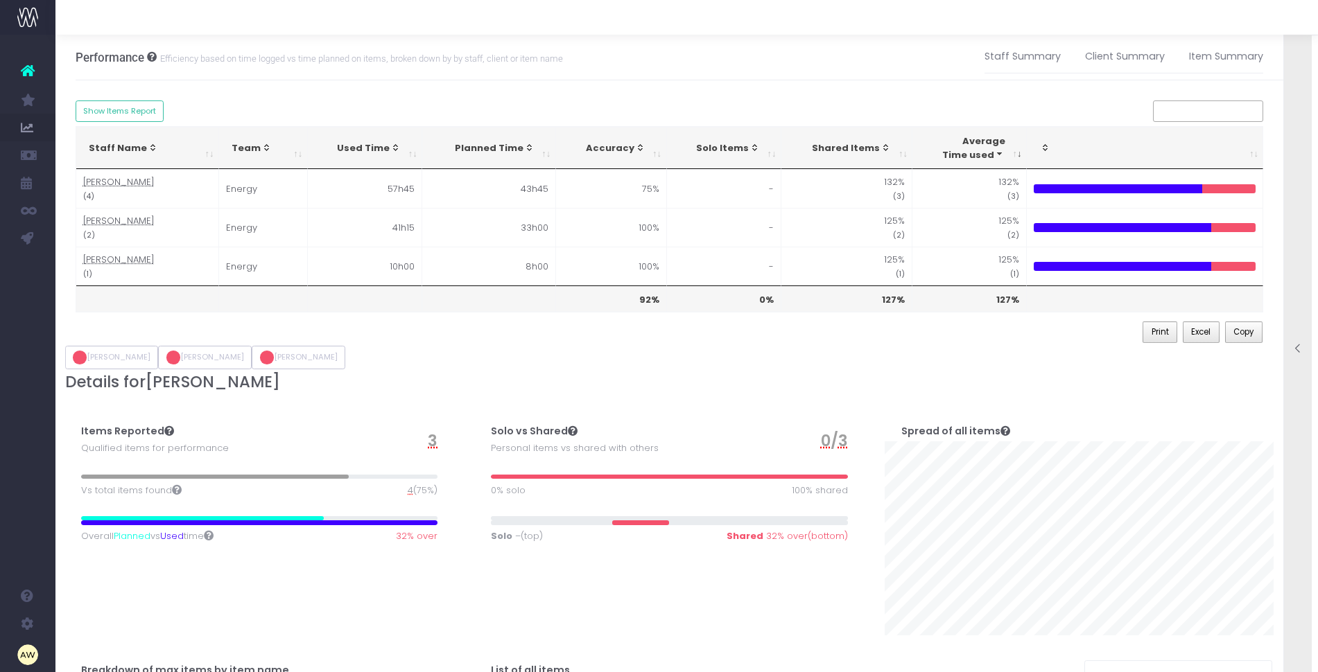
click at [1296, 175] on div at bounding box center [1298, 350] width 28 height 671
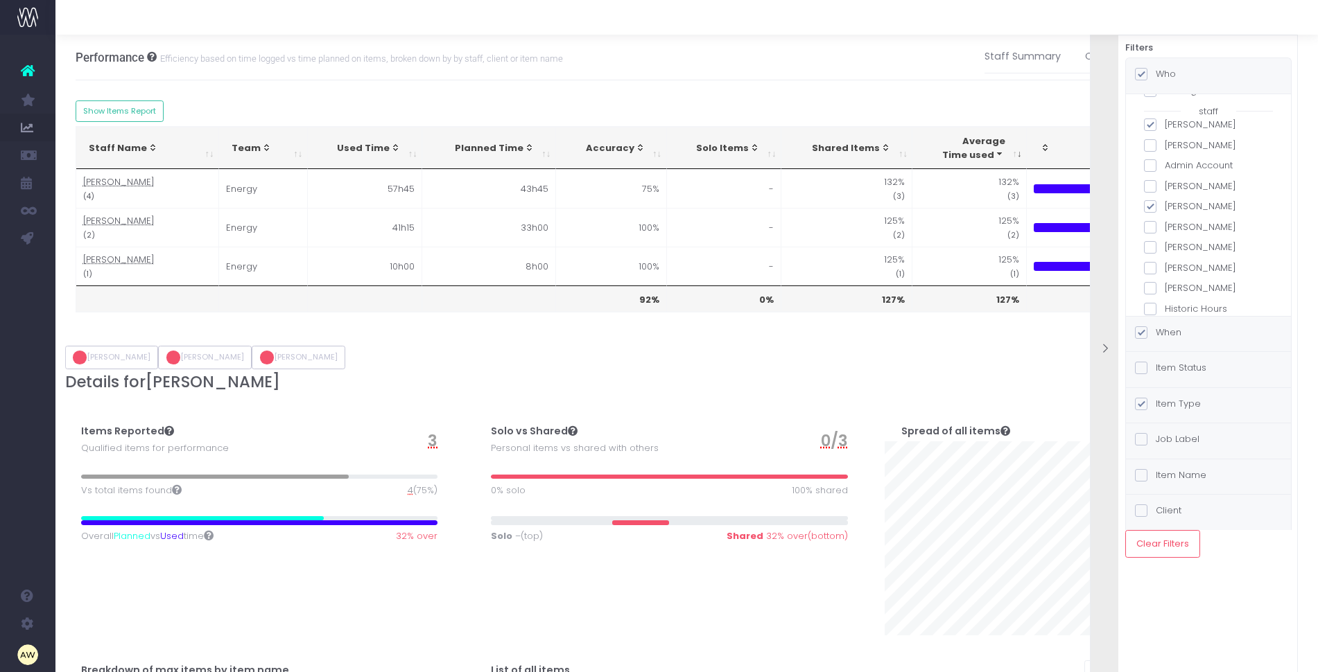
click at [1172, 326] on label "When" at bounding box center [1158, 333] width 46 height 14
click at [1165, 326] on input "When" at bounding box center [1160, 330] width 9 height 9
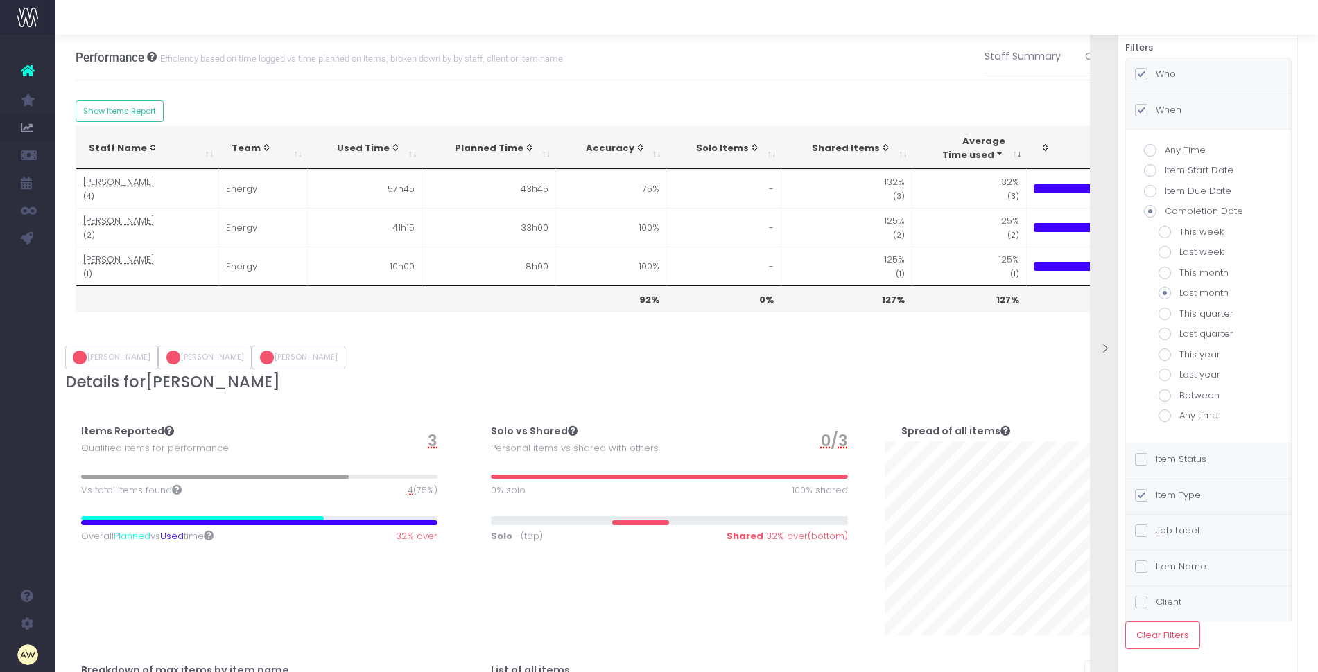
click at [1200, 392] on label "Between" at bounding box center [1208, 396] width 100 height 14
click at [1188, 392] on input "Between" at bounding box center [1183, 393] width 9 height 9
radio input "true"
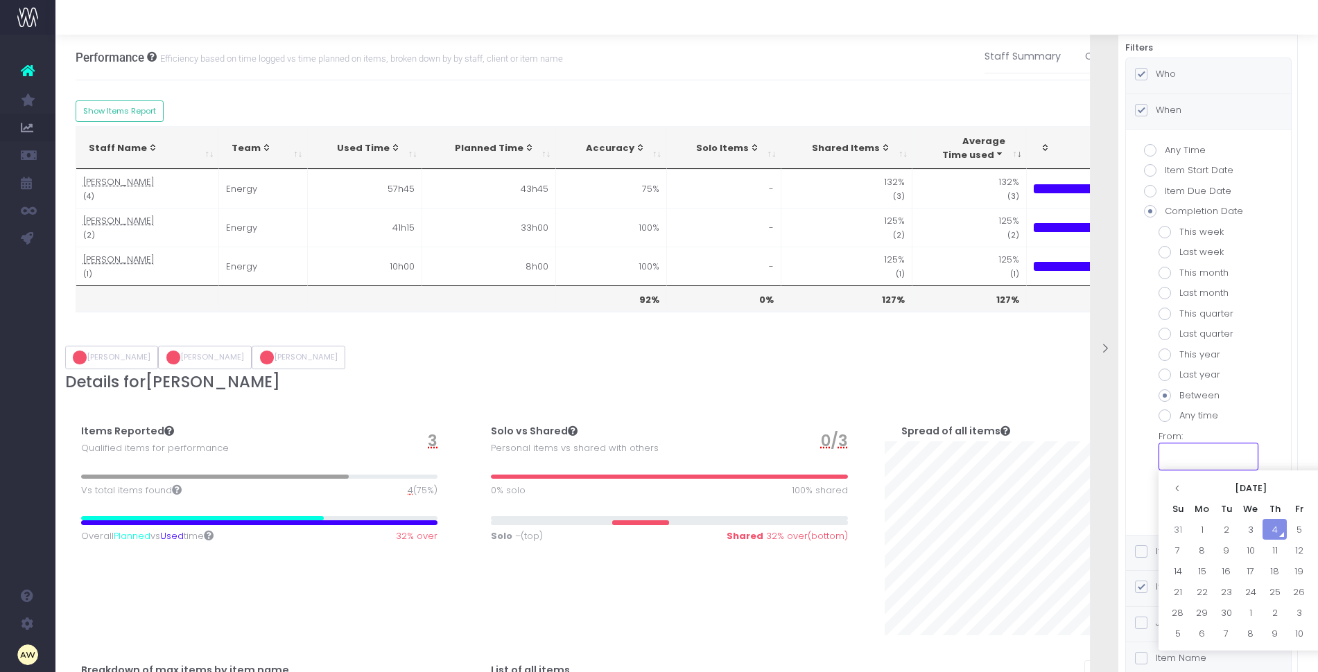
click at [1190, 463] on input "text" at bounding box center [1208, 457] width 100 height 28
click at [1175, 485] on icon at bounding box center [1178, 489] width 8 height 8
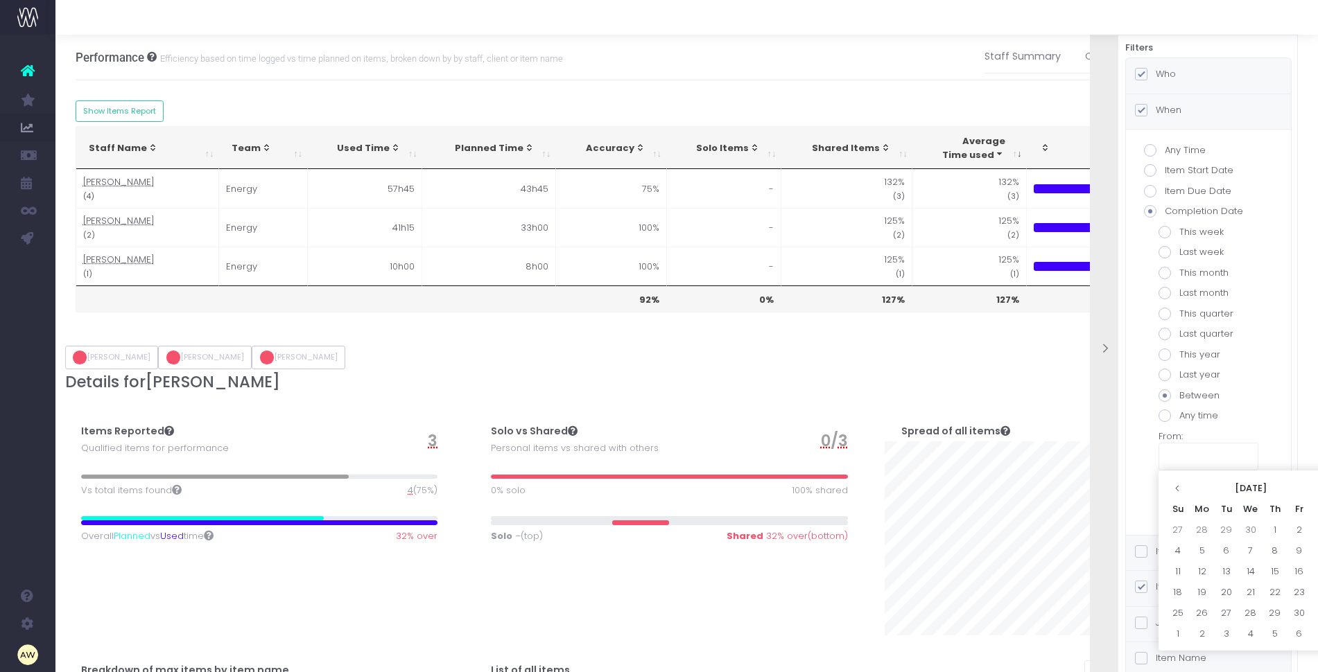
click at [1175, 485] on icon at bounding box center [1178, 489] width 8 height 8
click at [1178, 485] on icon at bounding box center [1178, 489] width 8 height 8
click at [1174, 529] on td "29" at bounding box center [1177, 529] width 24 height 21
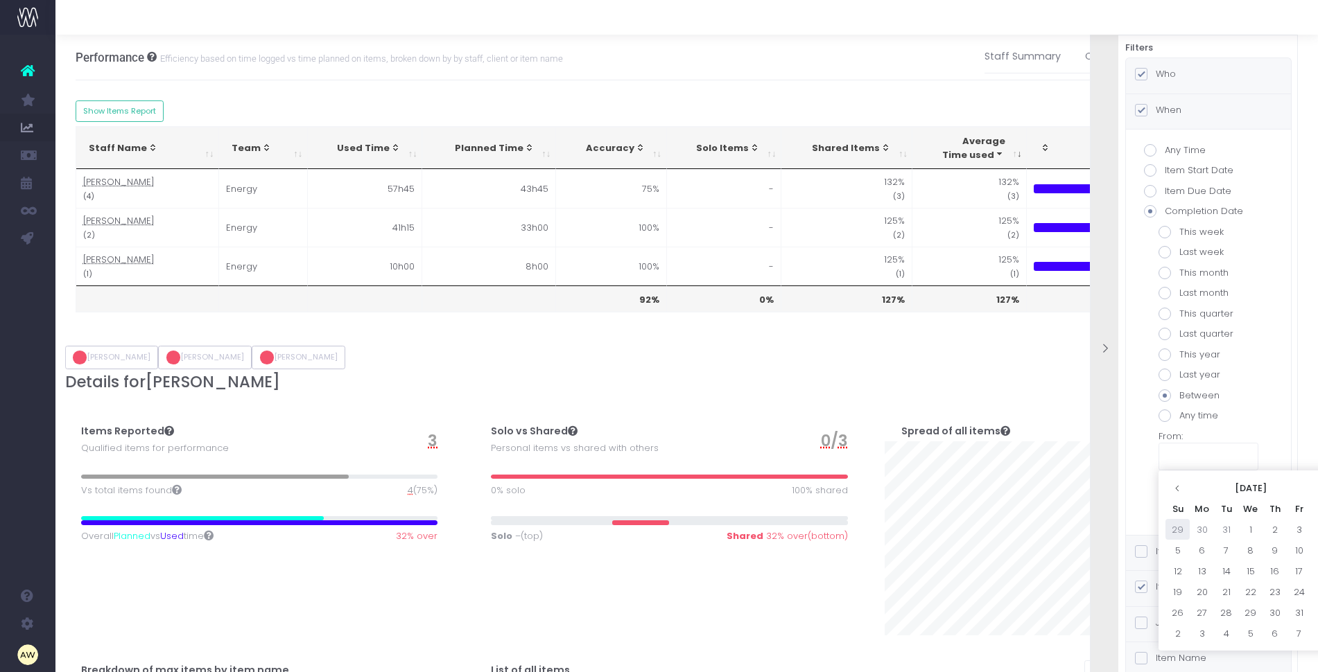
type input "[DATE]"
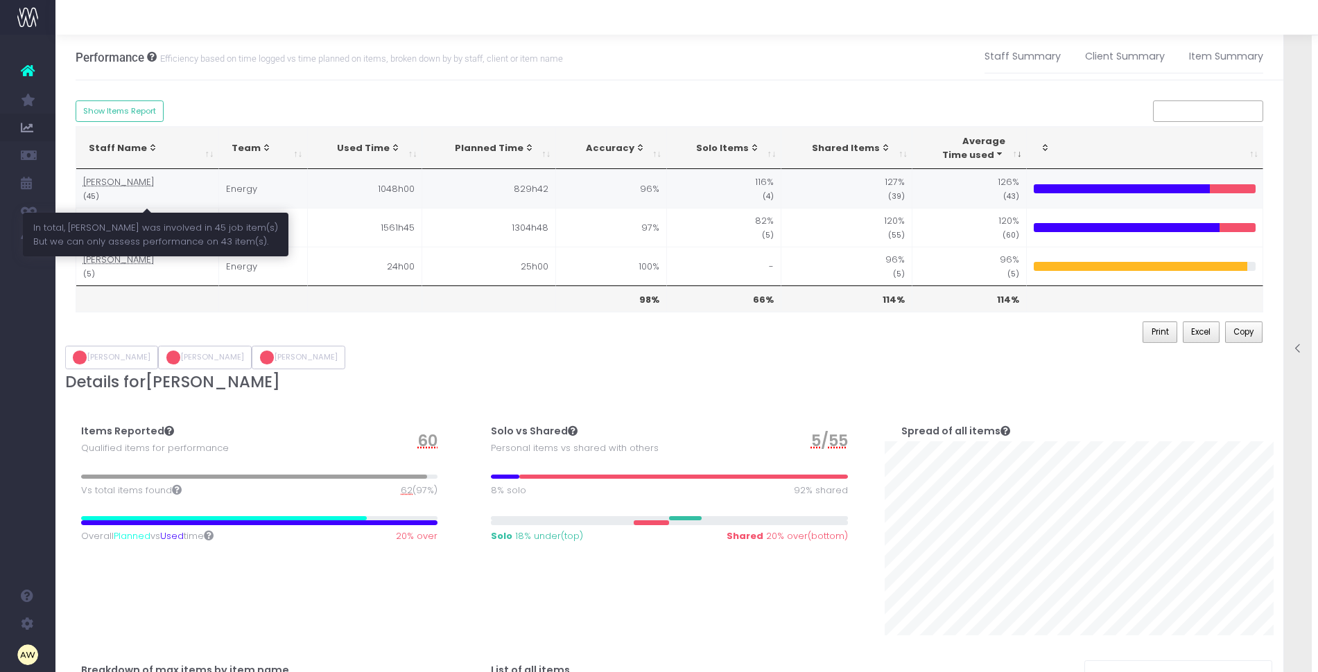
click at [108, 185] on abbr "[PERSON_NAME]" at bounding box center [118, 181] width 71 height 13
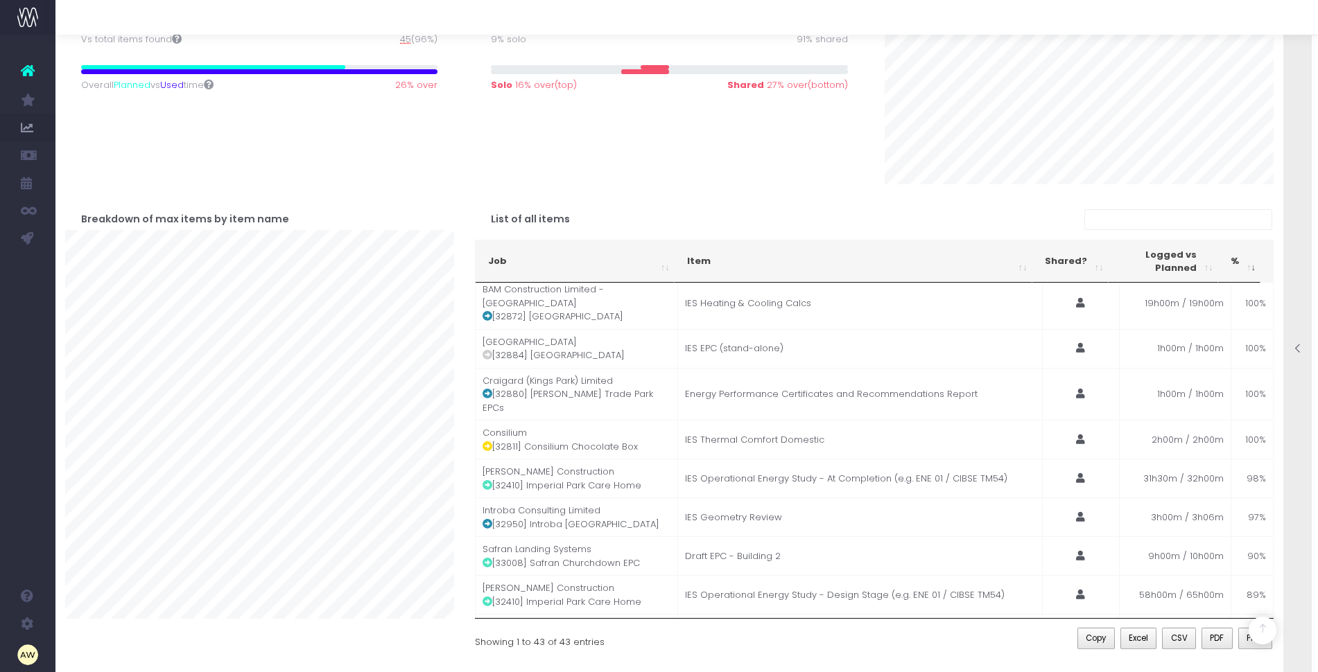
scroll to position [1397, 0]
click at [486, 666] on icon at bounding box center [488, 671] width 10 height 10
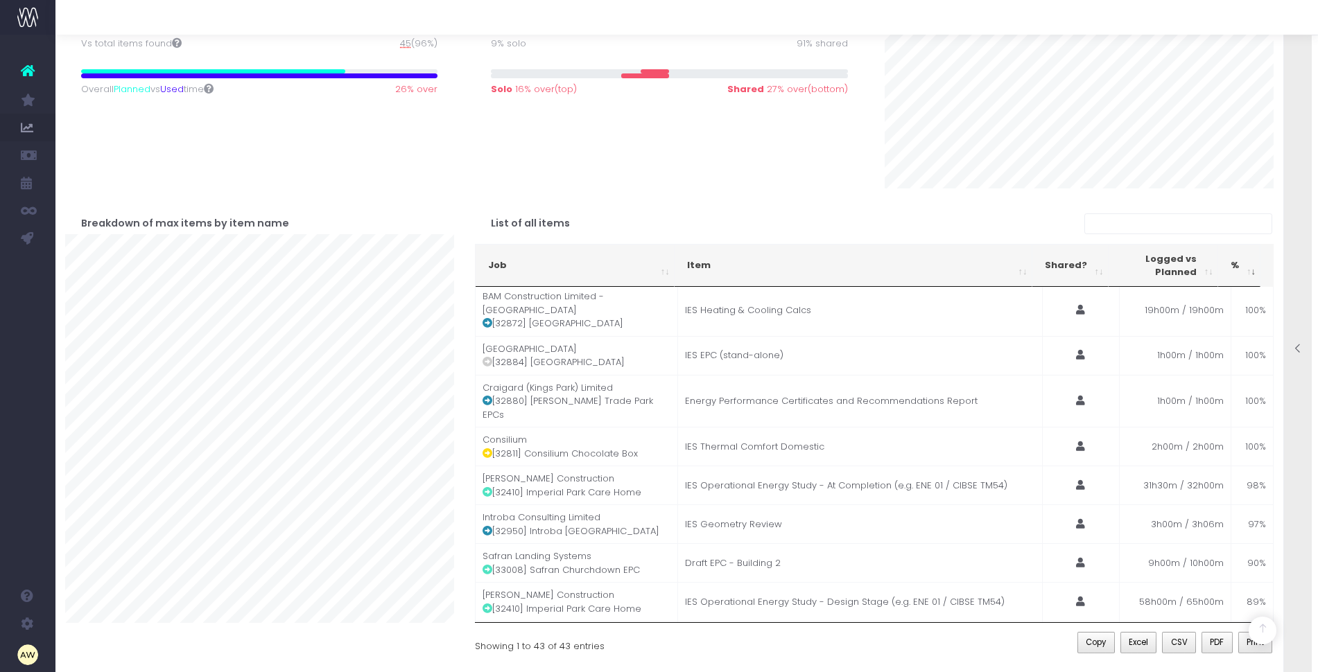
scroll to position [408, 0]
